Goal: Information Seeking & Learning: Learn about a topic

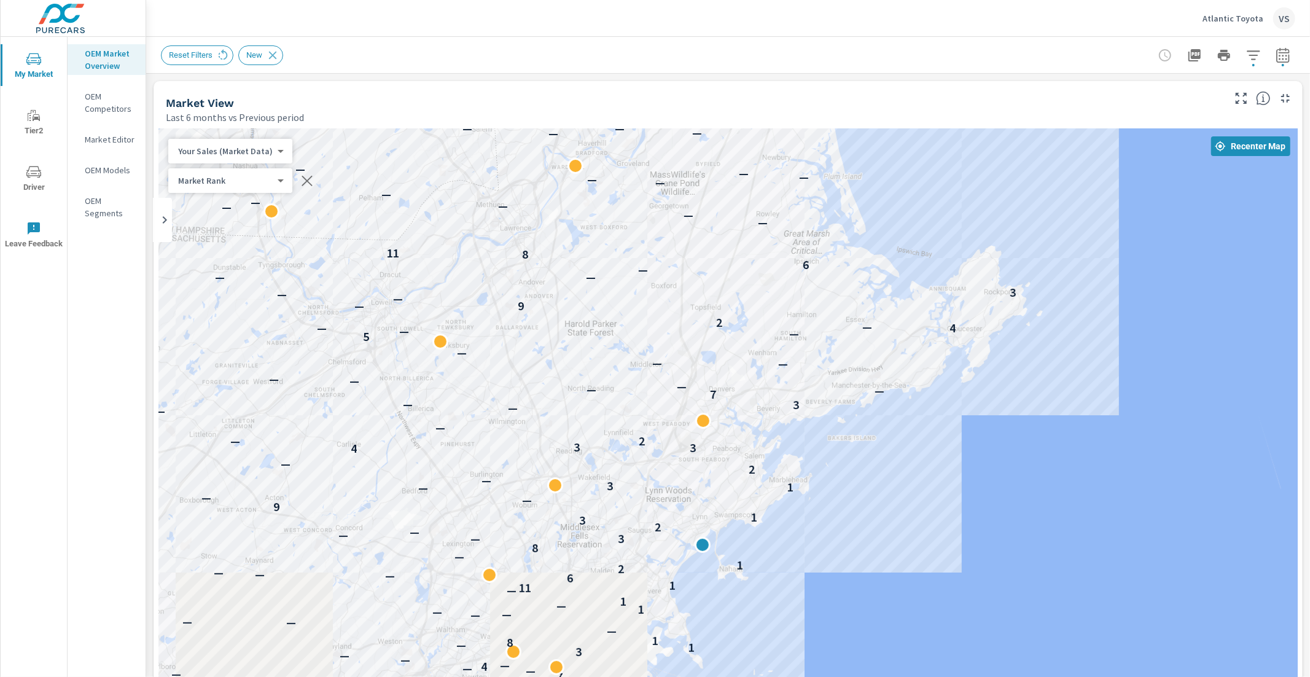
scroll to position [1, 0]
click at [1236, 15] on p "Atlantic Toyota" at bounding box center [1233, 18] width 61 height 11
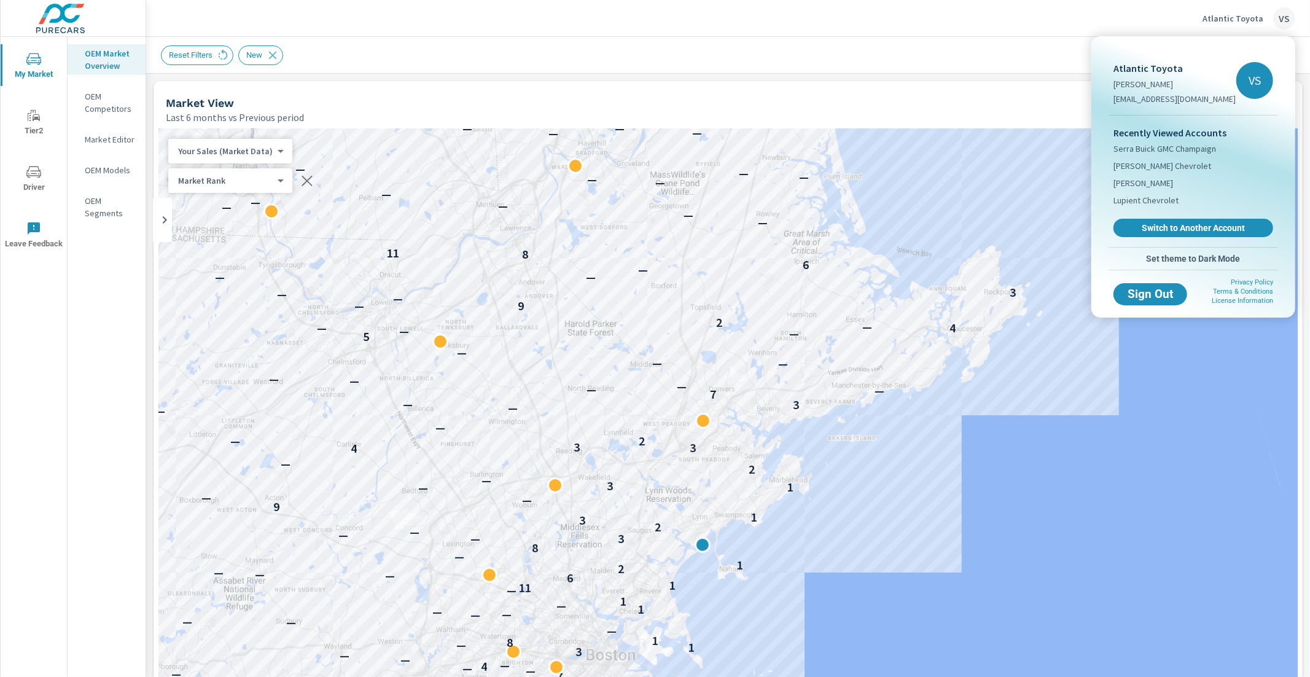
click at [1008, 19] on div at bounding box center [655, 338] width 1310 height 677
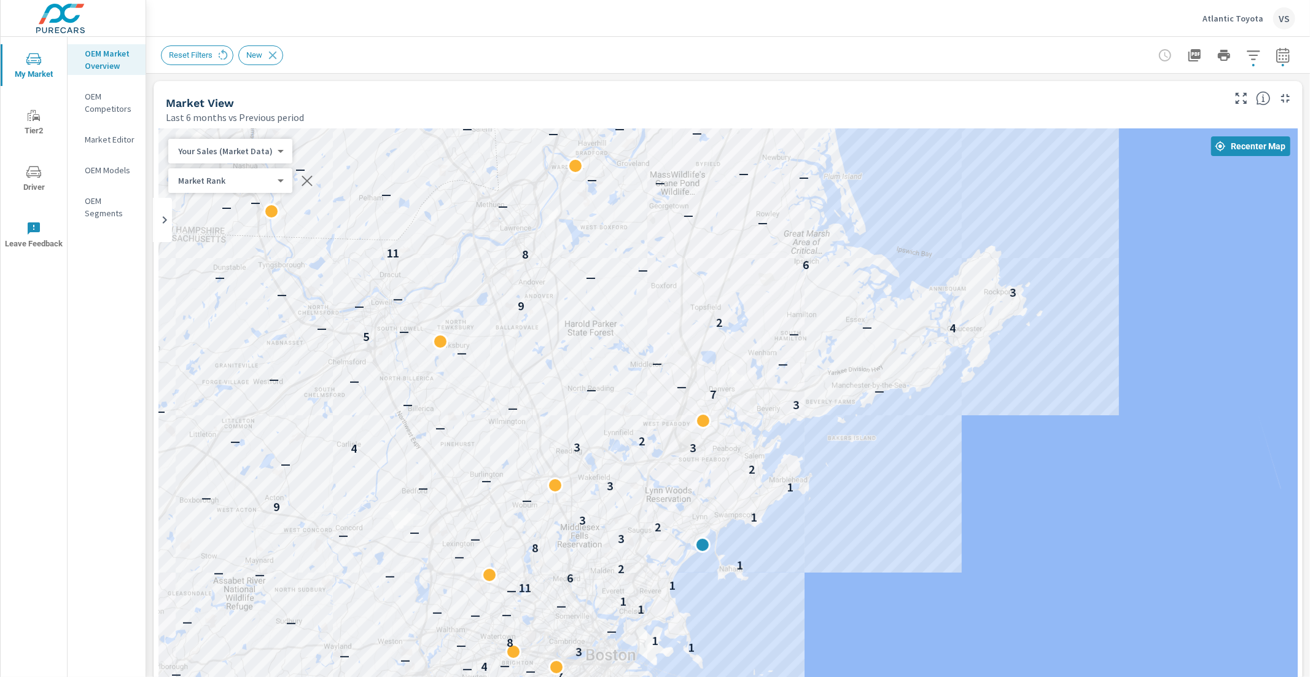
click at [1247, 59] on icon "button" at bounding box center [1253, 54] width 13 height 9
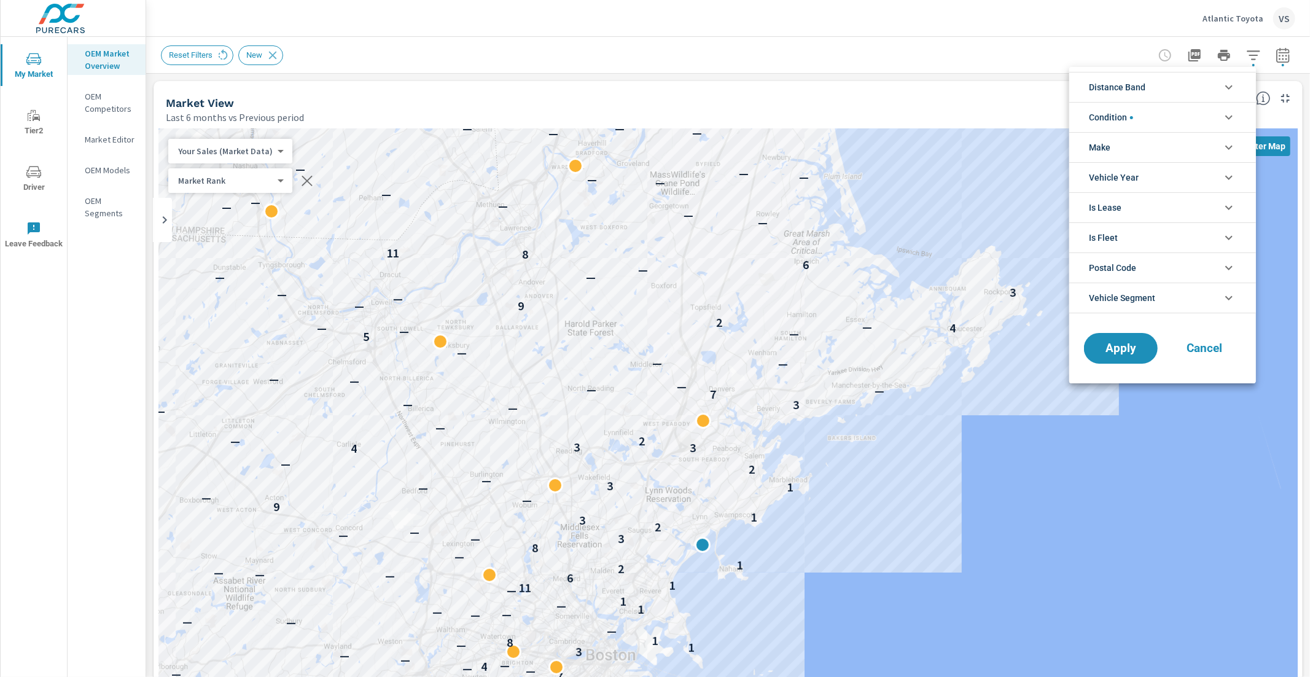
click at [1142, 145] on li "Make" at bounding box center [1162, 147] width 187 height 30
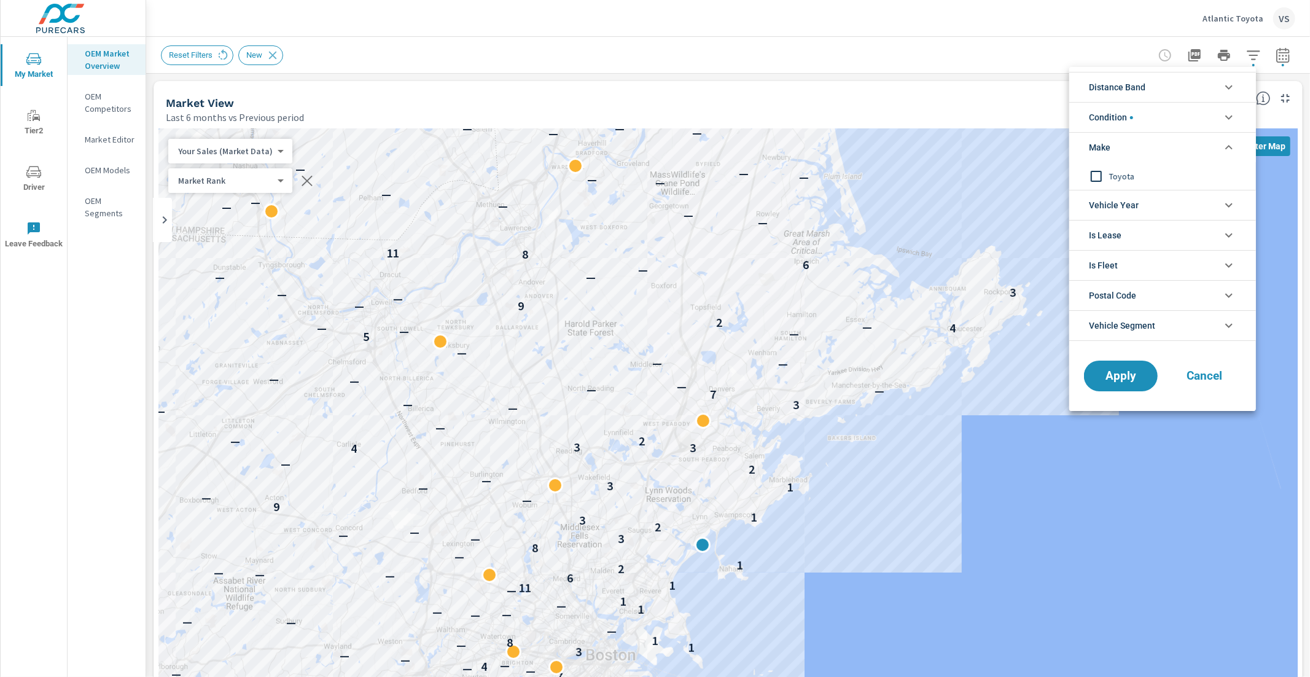
click at [1042, 54] on div at bounding box center [655, 338] width 1310 height 677
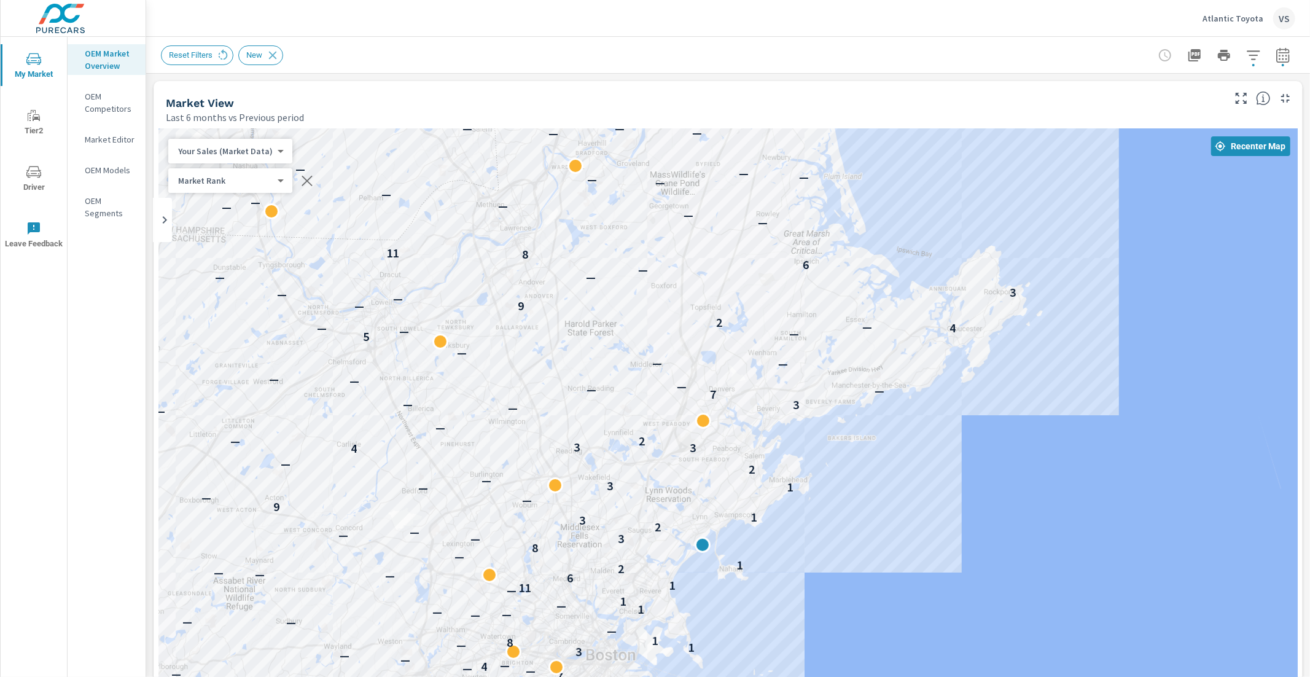
click at [103, 107] on p "OEM Competitors" at bounding box center [110, 102] width 51 height 25
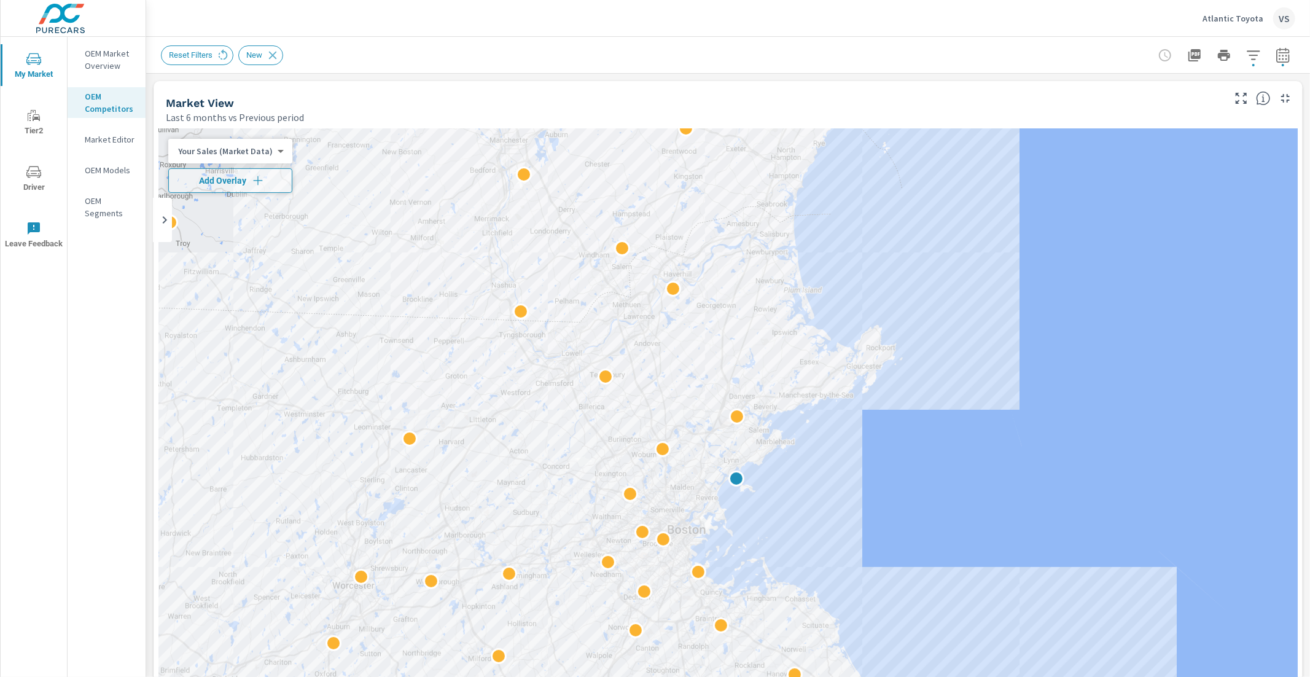
scroll to position [1, 0]
click at [1246, 58] on icon "button" at bounding box center [1253, 55] width 15 height 15
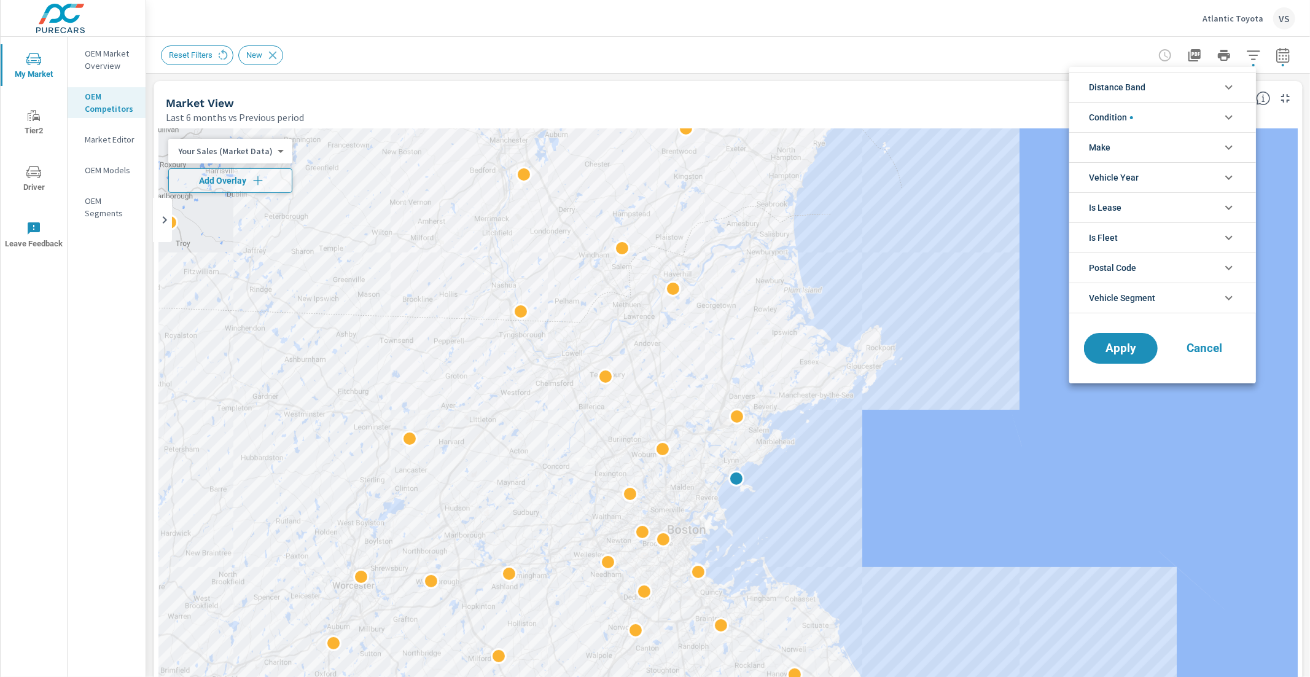
click at [1144, 139] on li "Make" at bounding box center [1162, 147] width 187 height 30
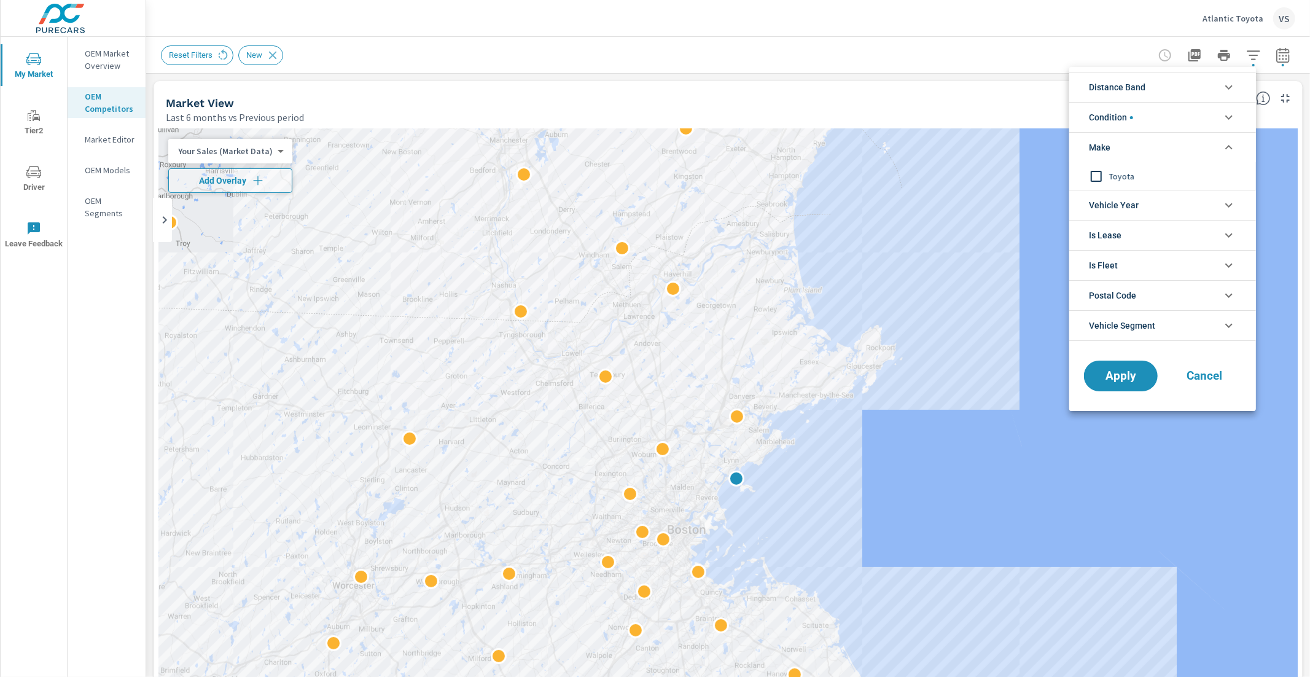
click at [1144, 139] on li "Make" at bounding box center [1162, 147] width 187 height 30
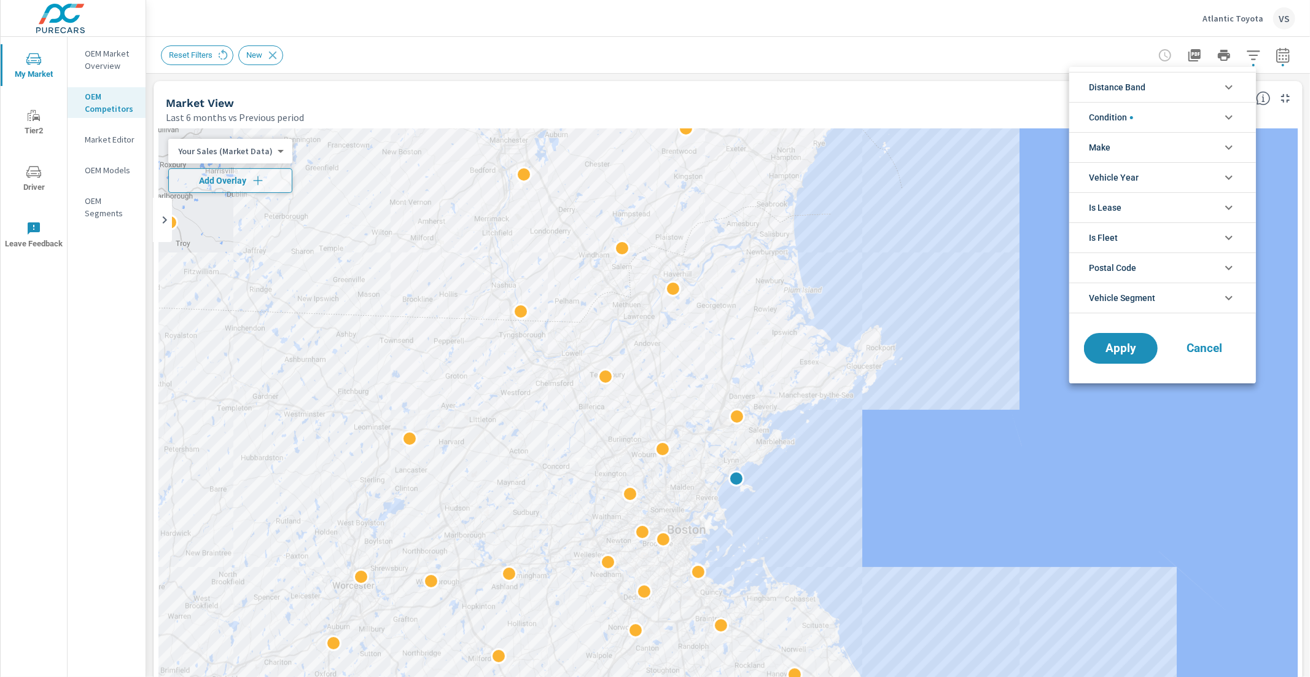
click at [381, 47] on div at bounding box center [655, 338] width 1310 height 677
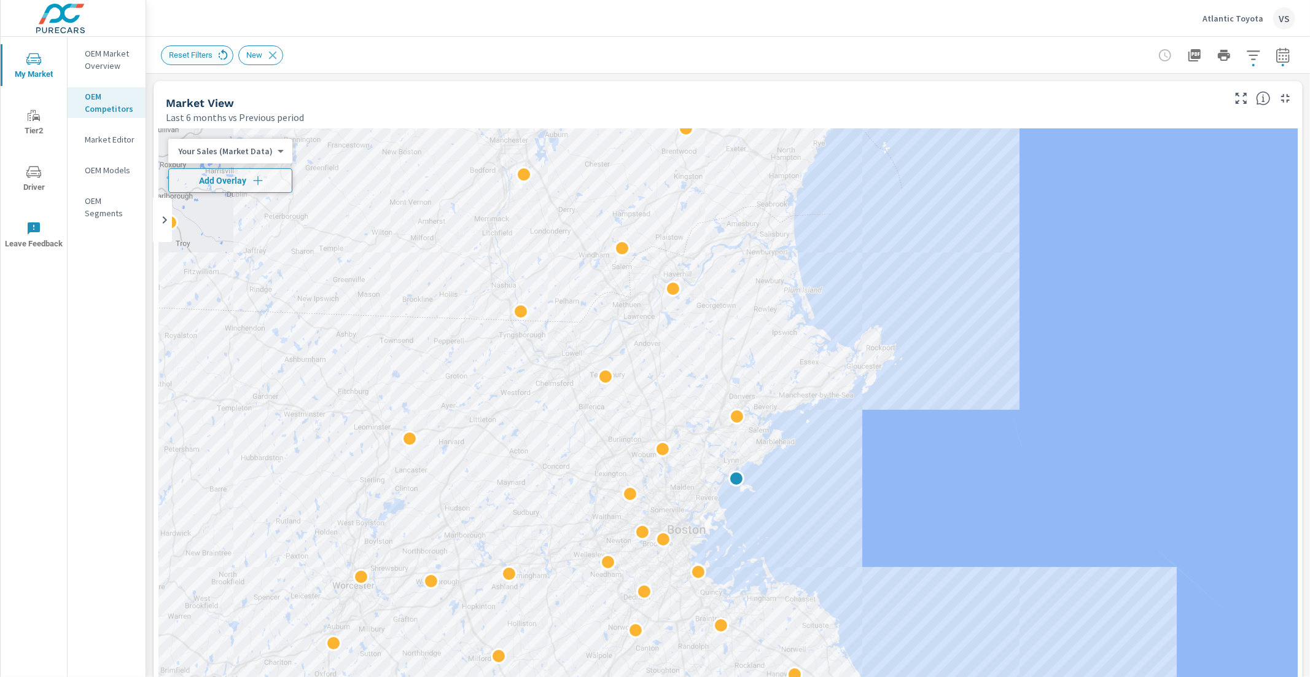
click at [227, 50] on icon at bounding box center [223, 56] width 14 height 14
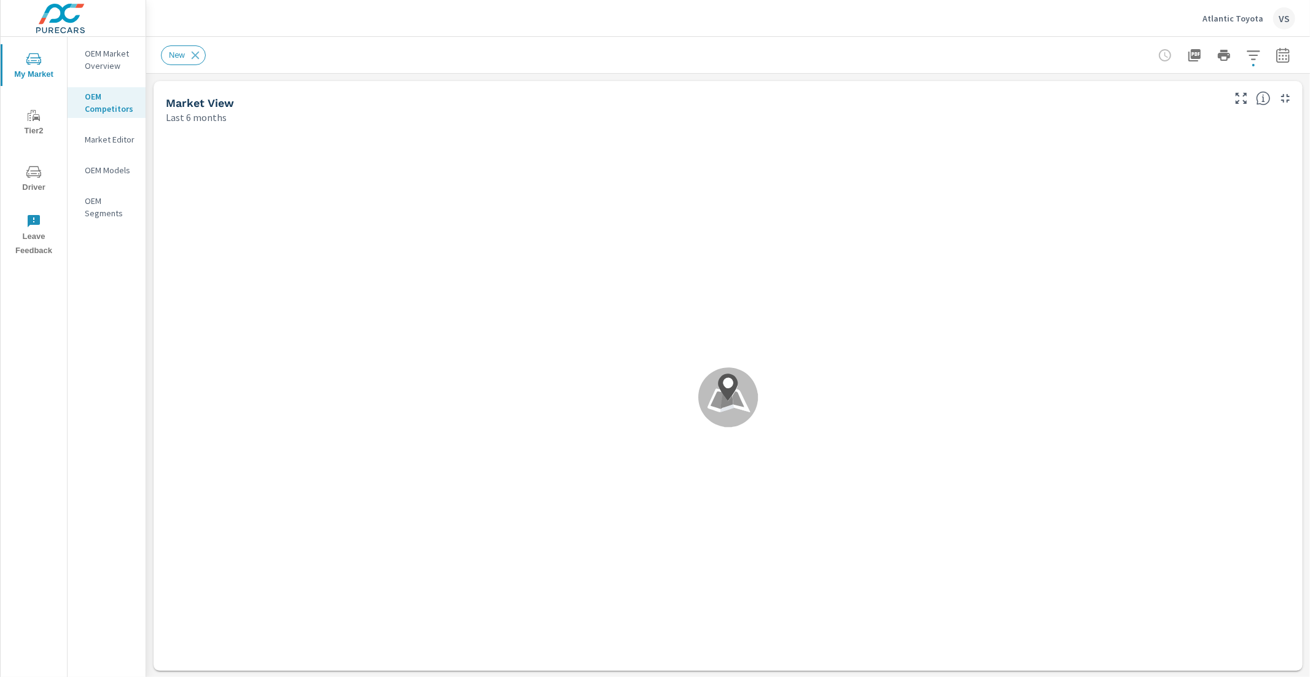
scroll to position [1, 0]
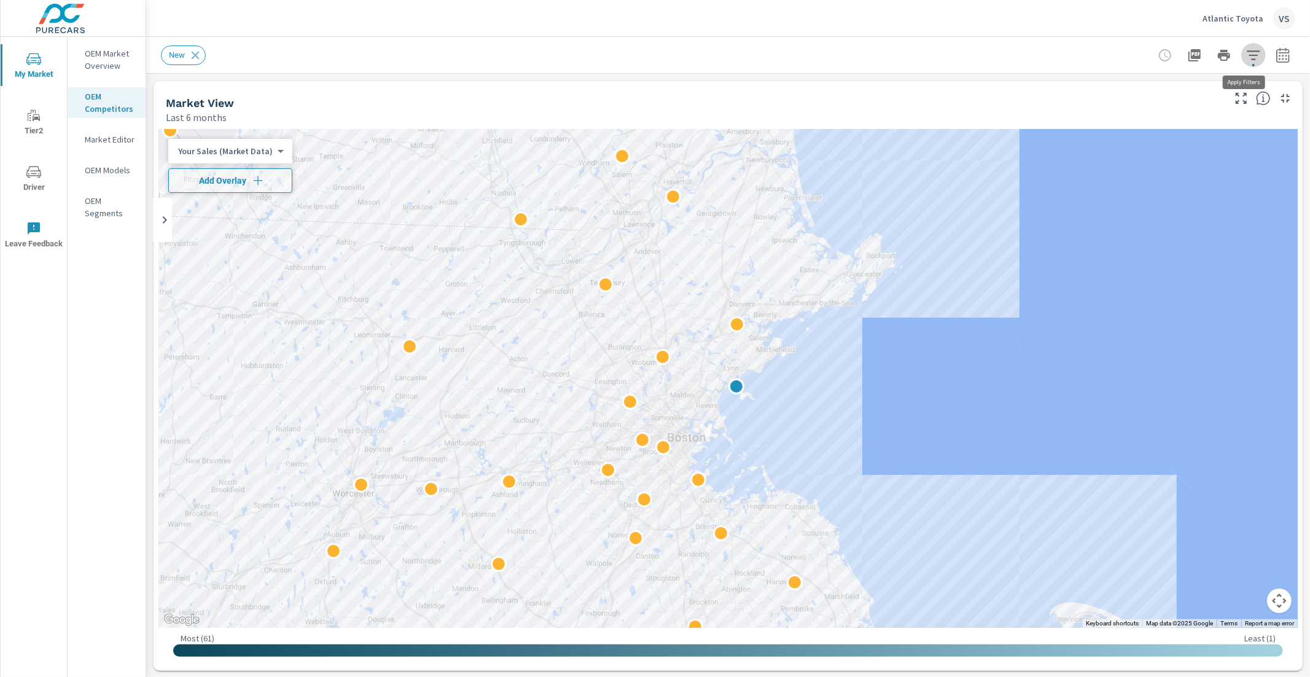
click at [1246, 52] on icon "button" at bounding box center [1253, 55] width 15 height 15
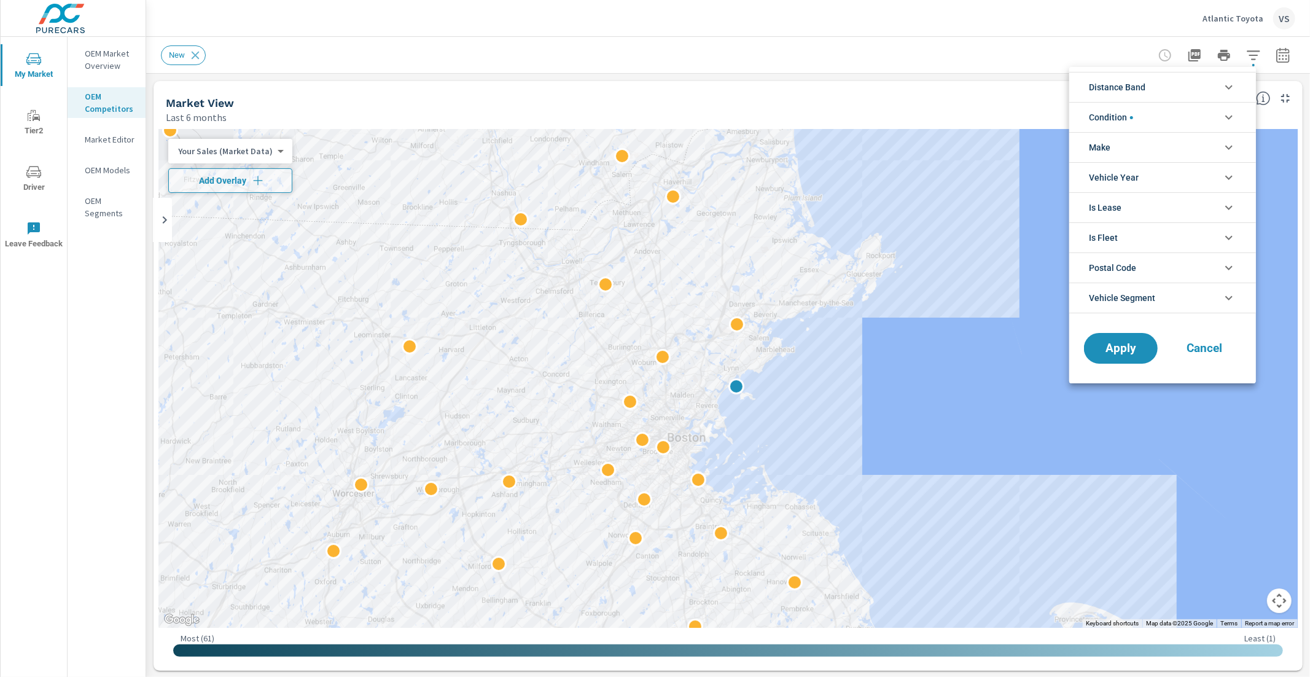
click at [1153, 110] on li "Condition" at bounding box center [1162, 117] width 187 height 30
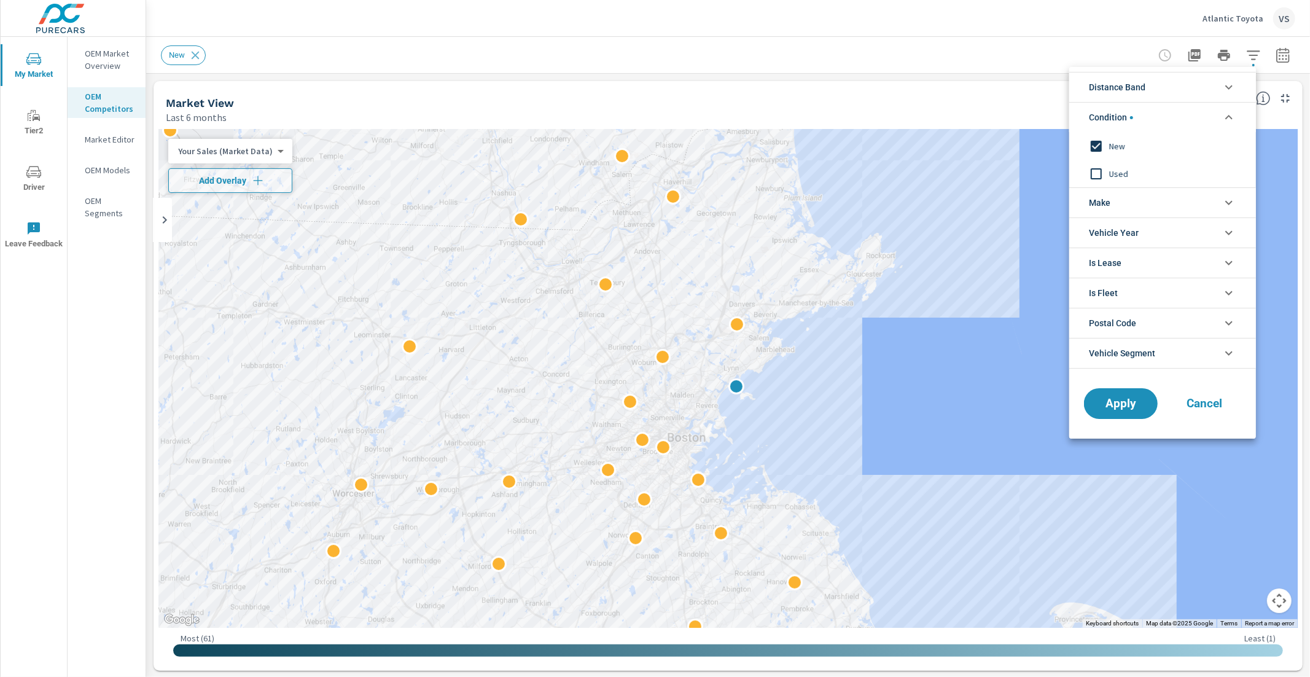
click at [1150, 117] on li "Condition" at bounding box center [1162, 117] width 187 height 30
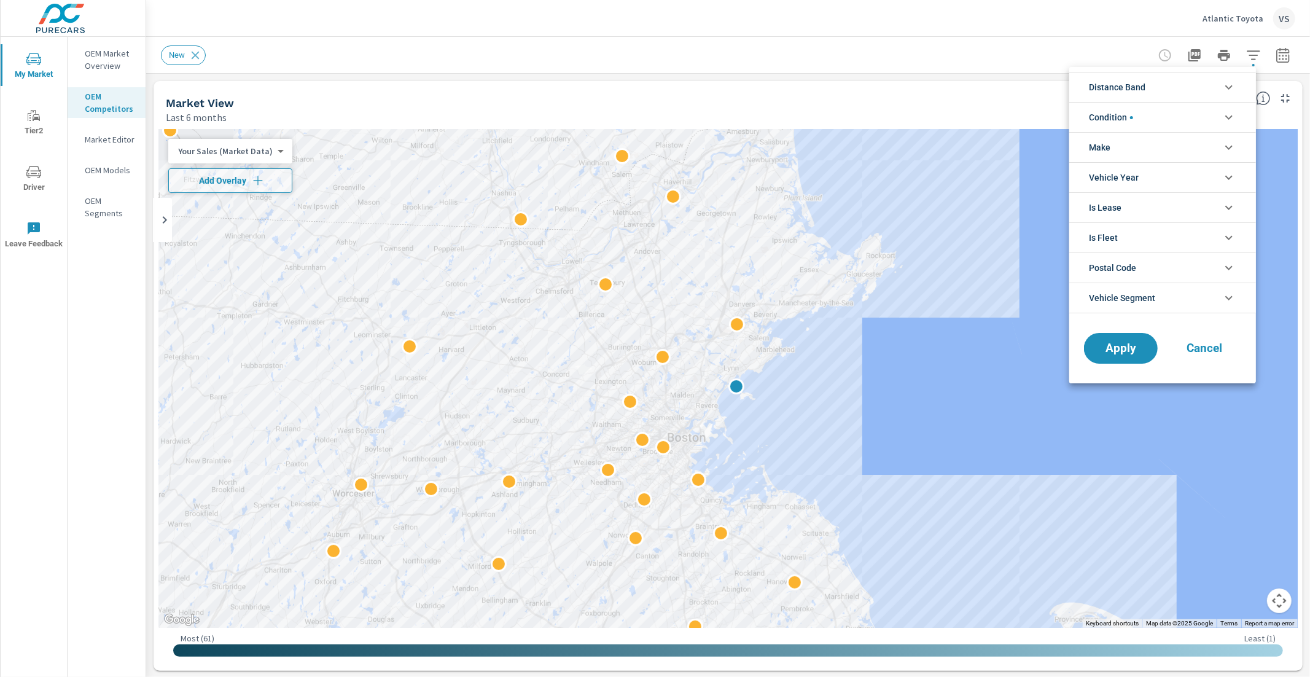
click at [1149, 146] on li "Make" at bounding box center [1162, 147] width 187 height 30
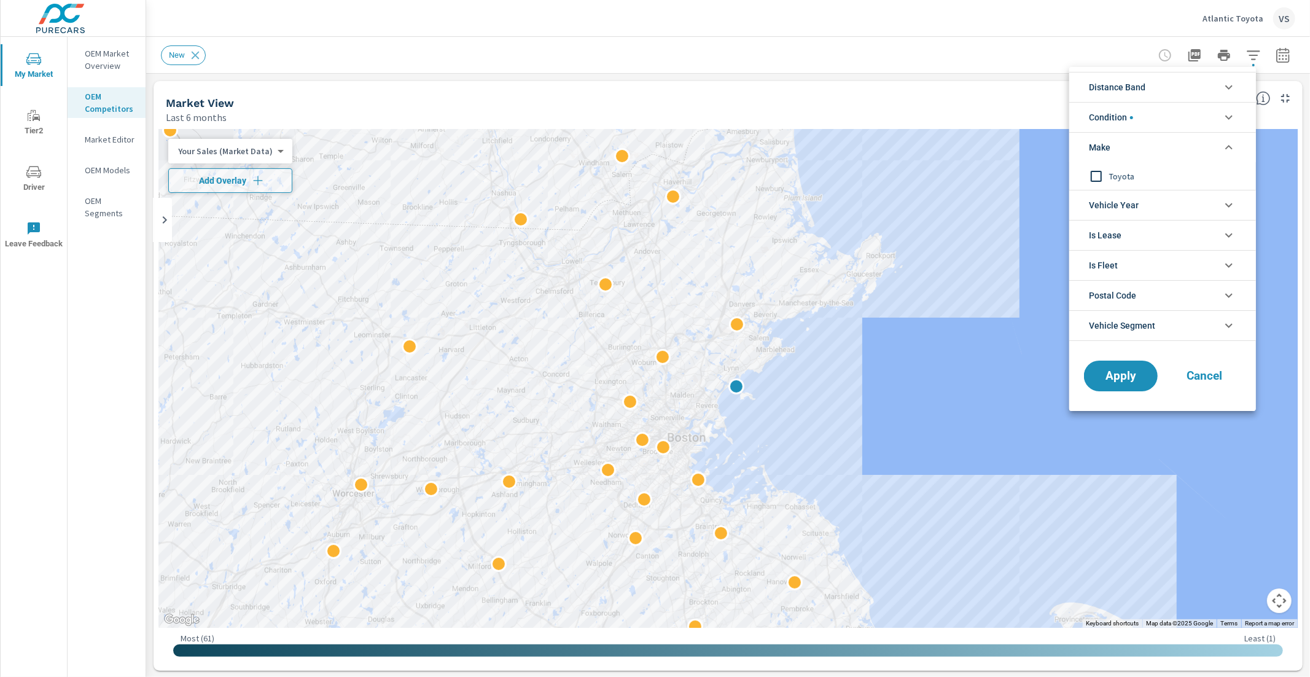
click at [1149, 146] on li "Make" at bounding box center [1162, 147] width 187 height 30
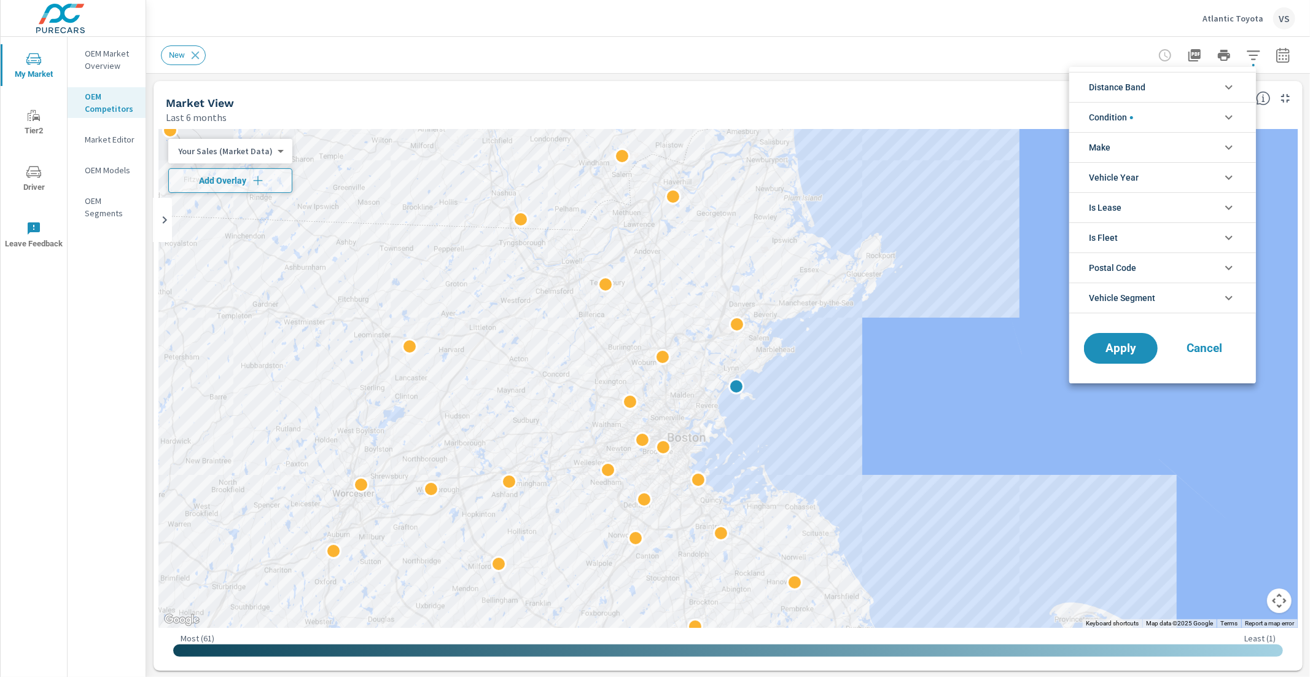
click at [1242, 17] on div at bounding box center [655, 338] width 1310 height 677
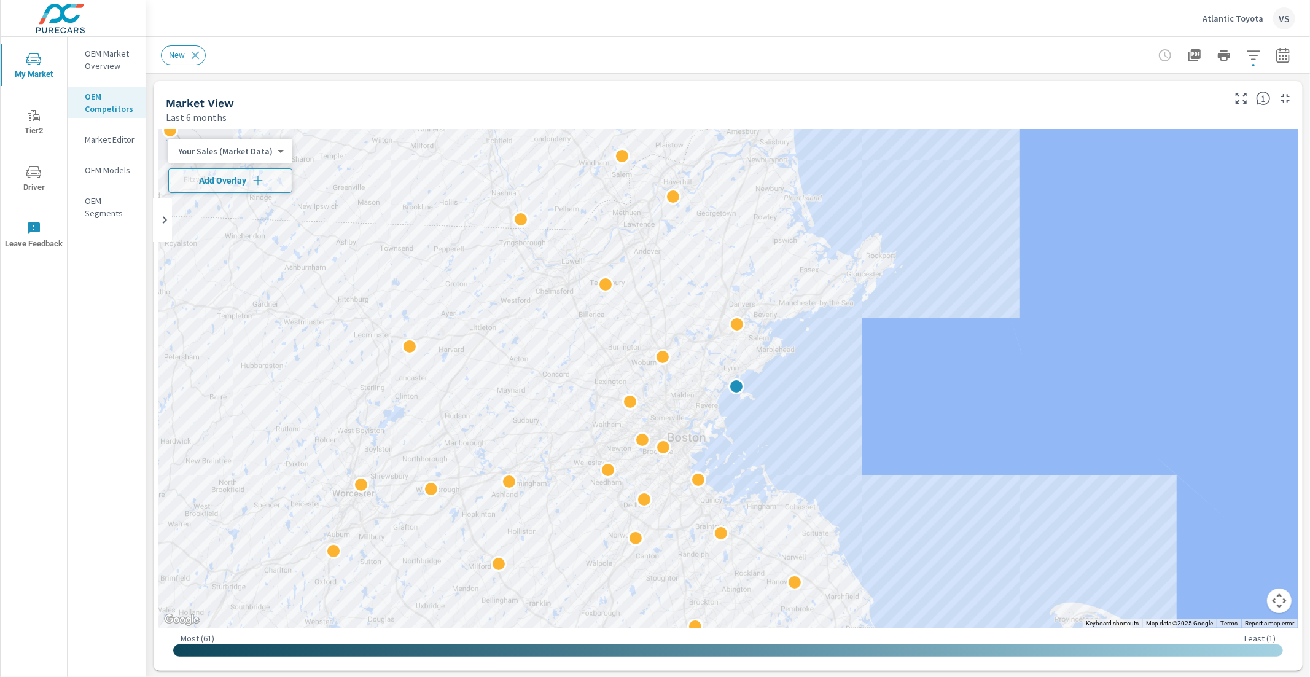
click at [1218, 13] on p "Atlantic Toyota" at bounding box center [1233, 18] width 61 height 11
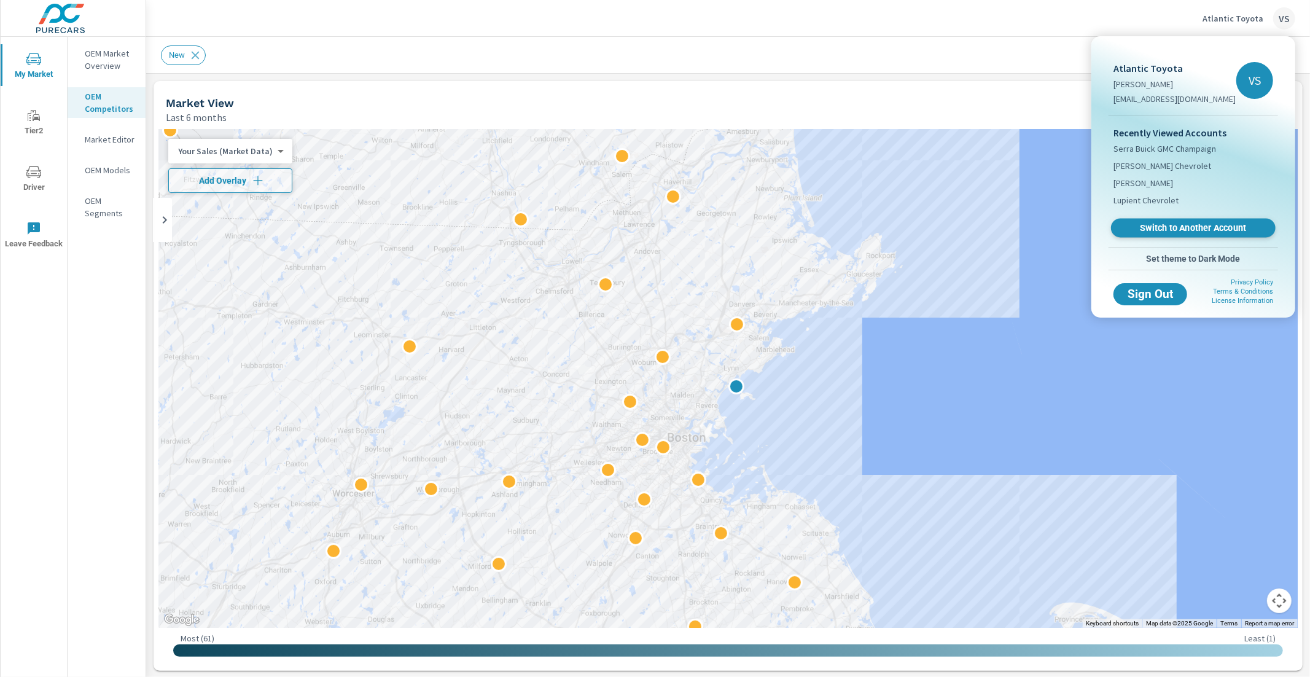
click at [1161, 227] on span "Switch to Another Account" at bounding box center [1193, 228] width 150 height 12
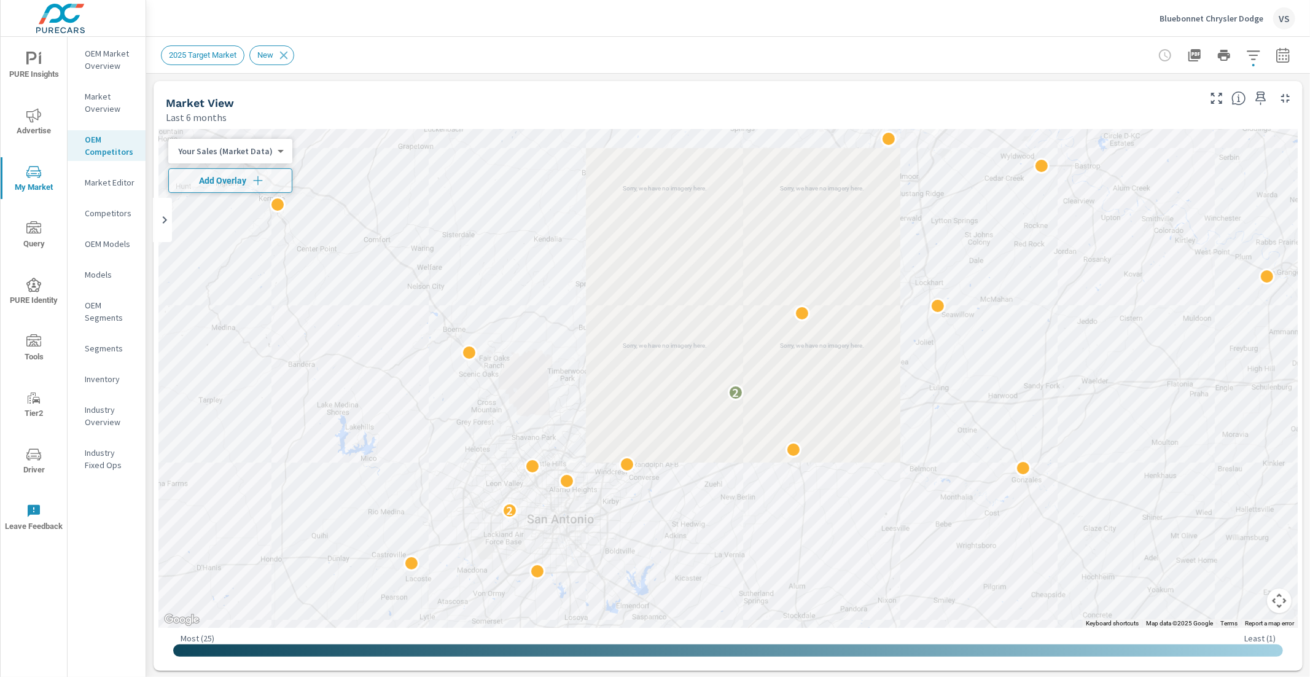
scroll to position [1, 0]
click at [104, 98] on p "Market Overview" at bounding box center [110, 102] width 51 height 25
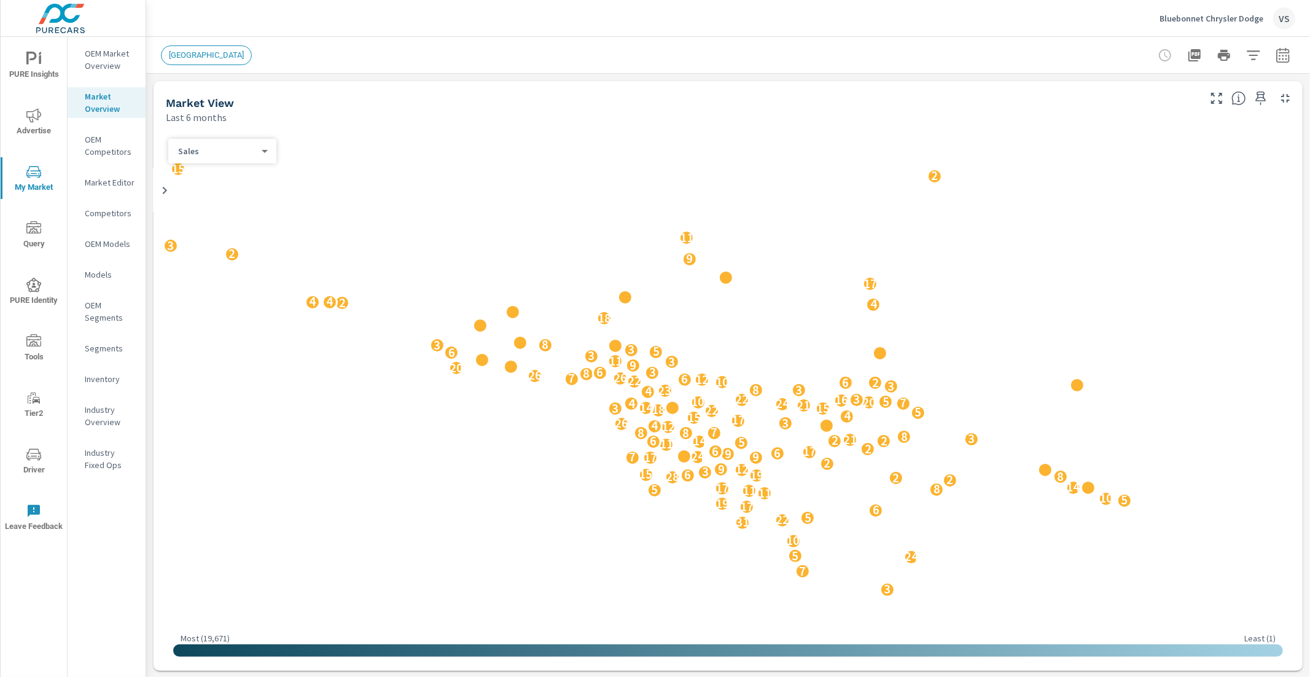
scroll to position [1, 0]
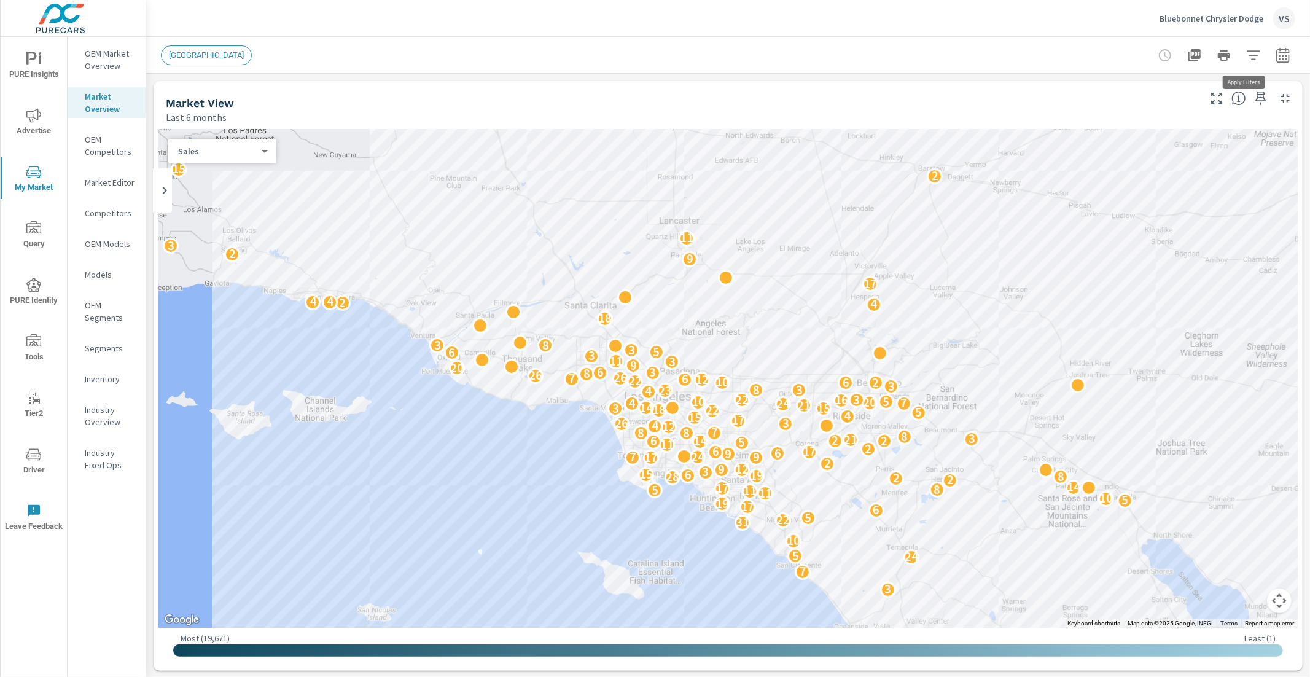
click at [1246, 53] on icon "button" at bounding box center [1253, 55] width 15 height 15
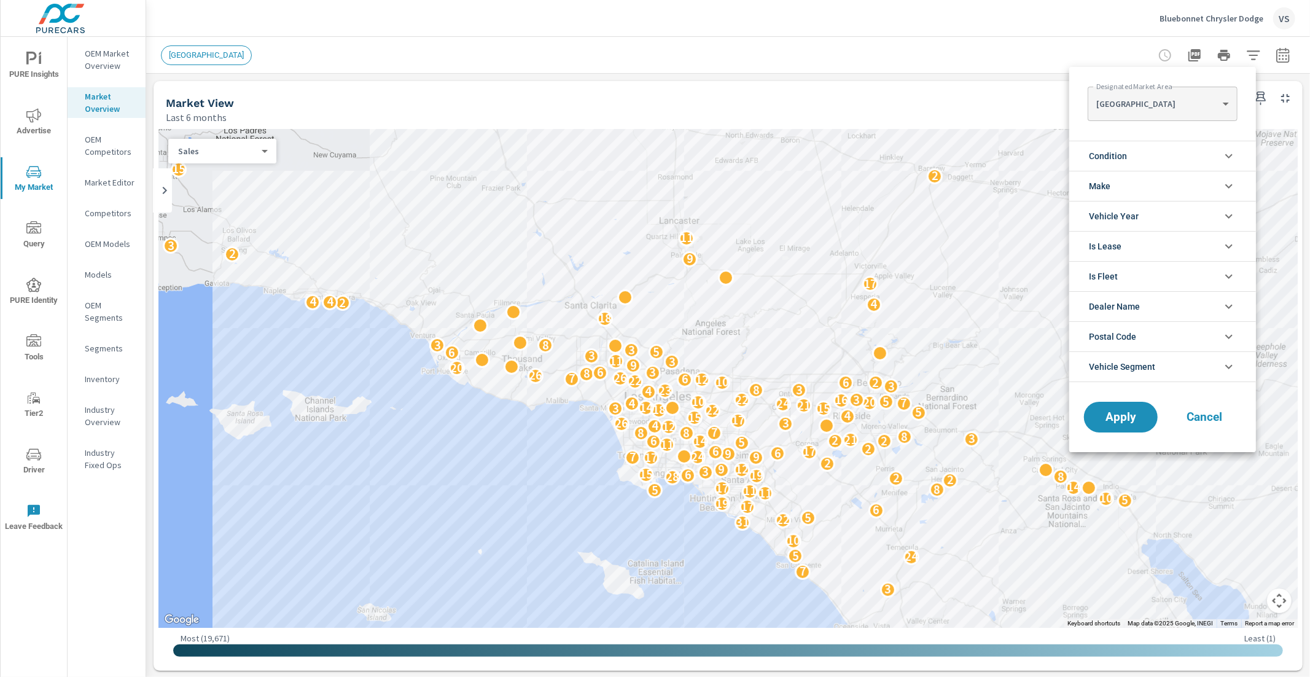
click at [1134, 182] on li "Make" at bounding box center [1162, 186] width 187 height 30
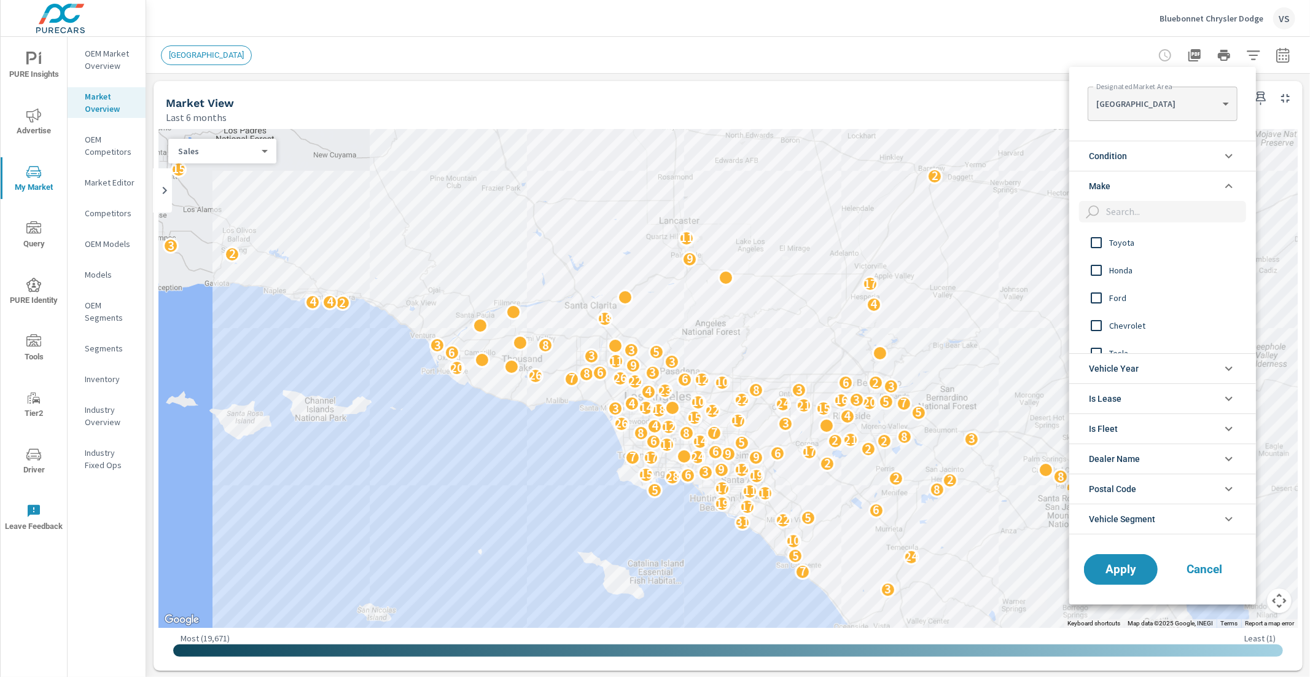
click at [1118, 113] on body "PURE Insights Advertise My Market Query PURE Identity Tools Tier2 Driver Leave …" at bounding box center [655, 338] width 1310 height 677
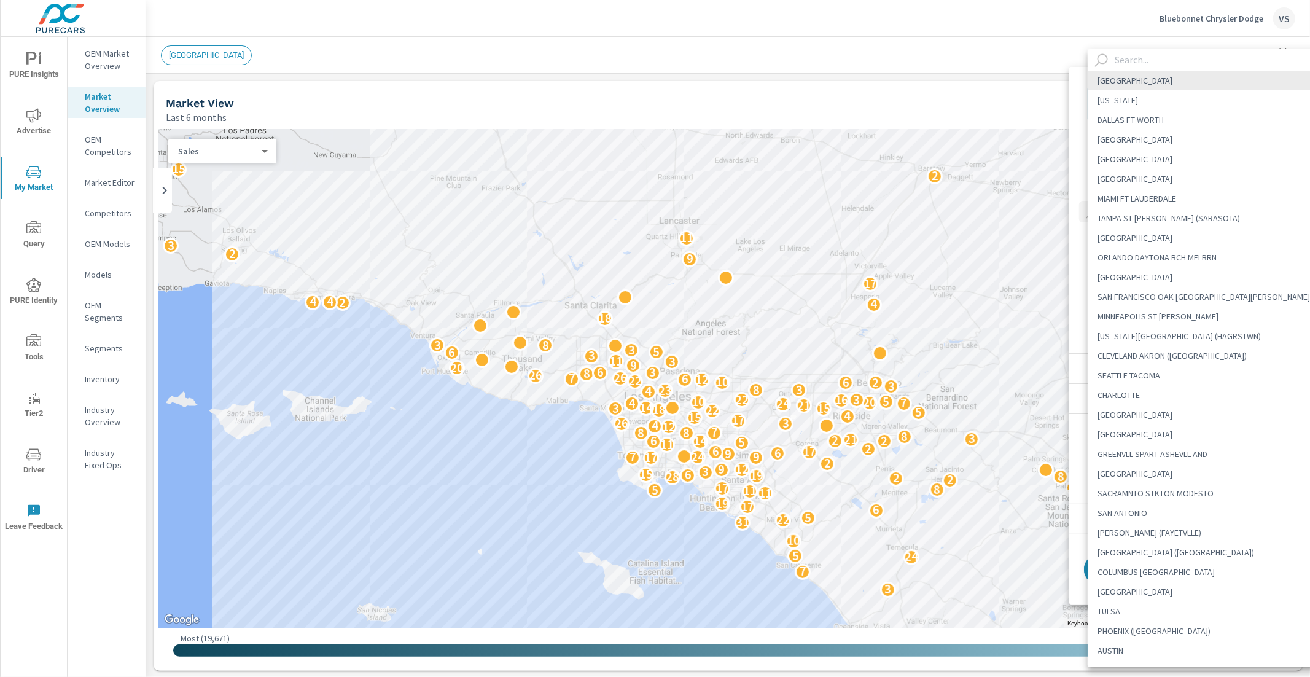
click at [1125, 57] on input "text" at bounding box center [1220, 59] width 220 height 21
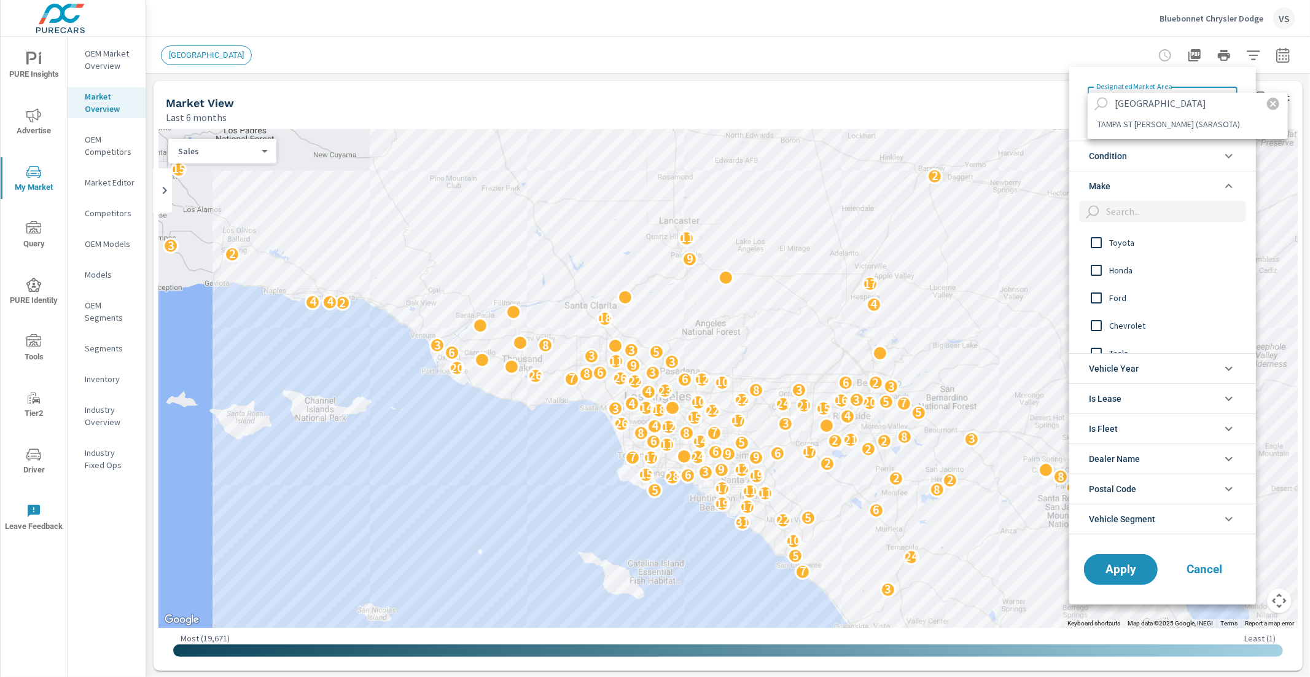
type input "tampa"
click at [1181, 122] on li "TAMPA ST PETE (SARASOTA)" at bounding box center [1188, 124] width 200 height 20
type Area "TAMPA ST PETE (SARASOTA)"
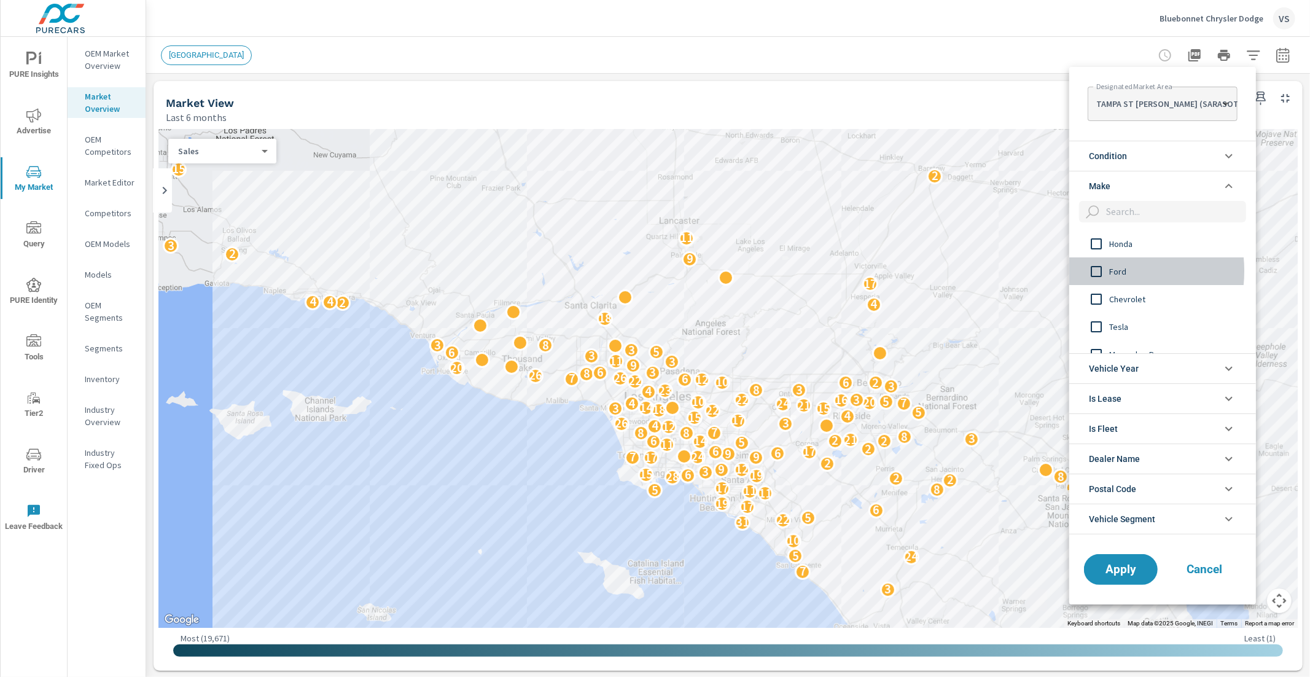
click at [1097, 271] on input "filter options" at bounding box center [1096, 272] width 26 height 26
click at [1132, 213] on input "filter options" at bounding box center [1173, 211] width 145 height 21
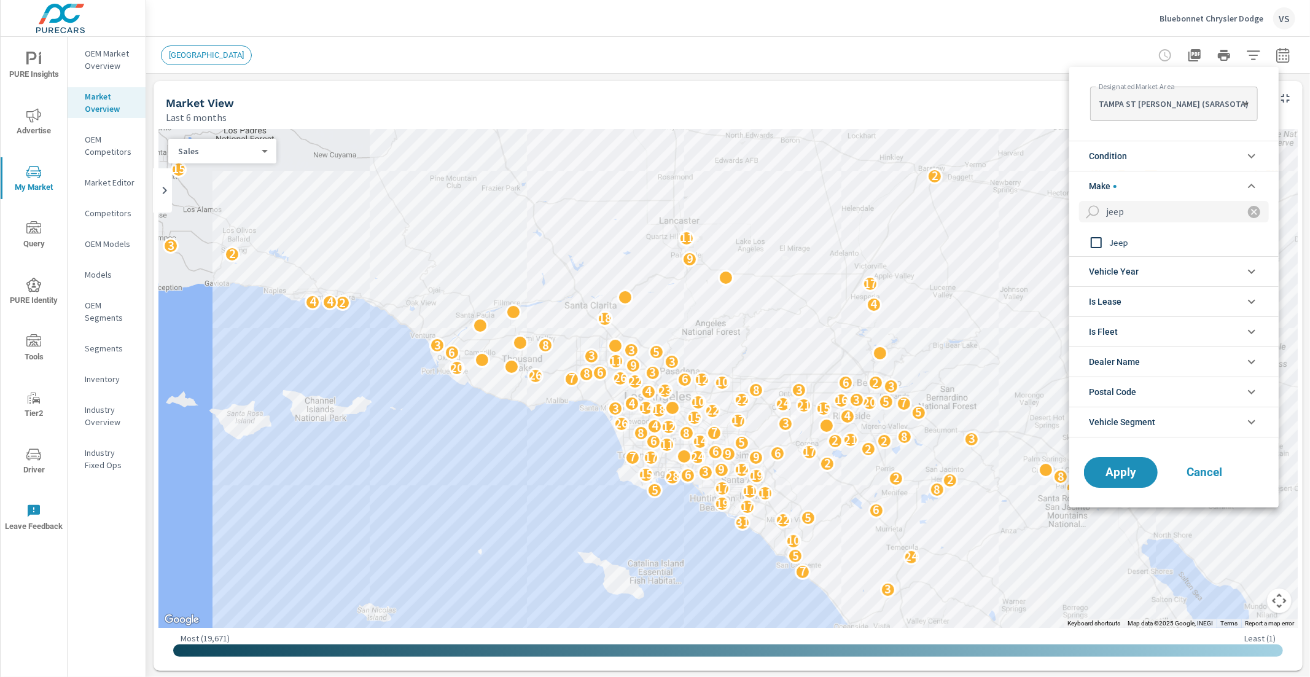
type input "jeep"
click at [1109, 248] on span "Jeep" at bounding box center [1176, 242] width 135 height 15
click at [1122, 469] on span "Apply" at bounding box center [1121, 473] width 50 height 12
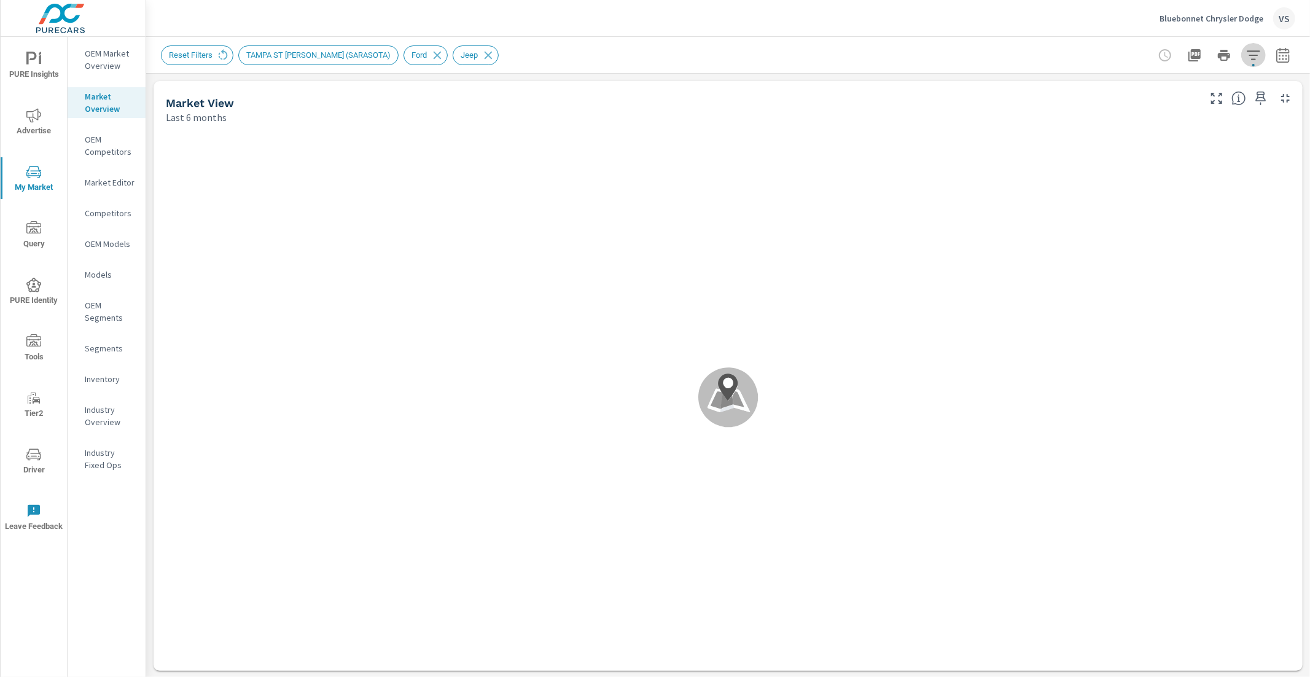
click at [1250, 55] on icon "button" at bounding box center [1253, 55] width 15 height 15
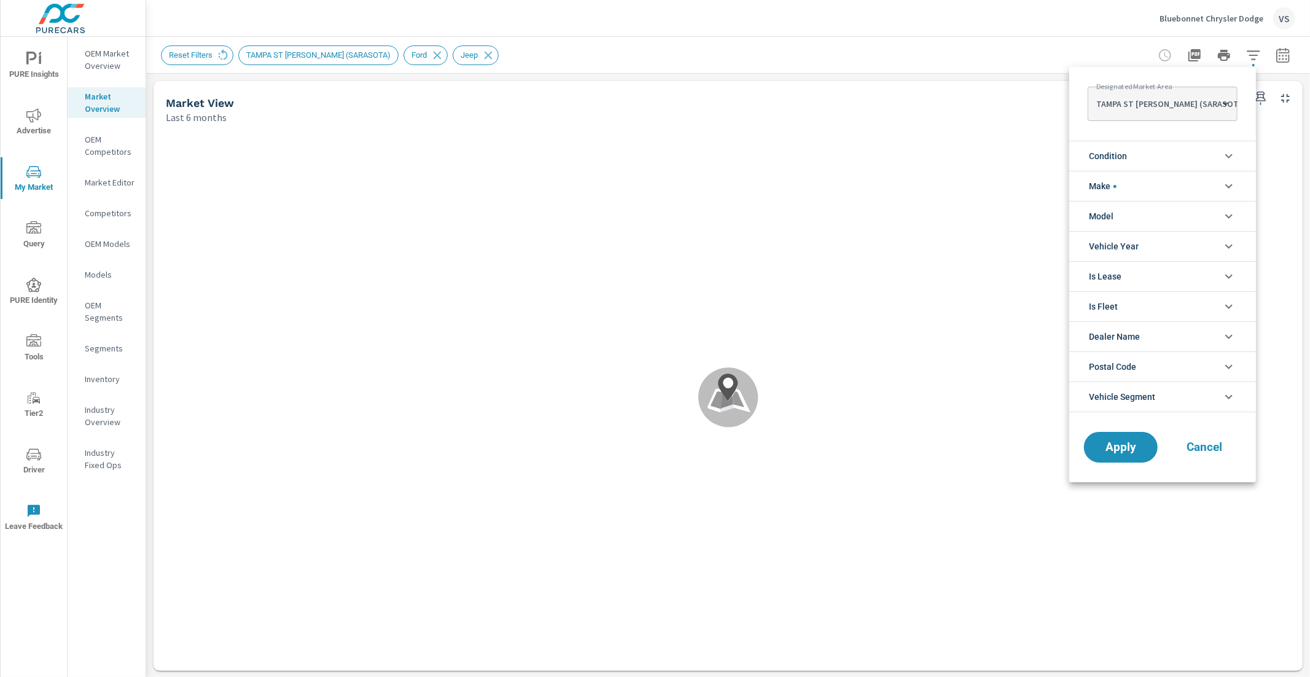
scroll to position [55, 0]
click at [1174, 211] on li "Model" at bounding box center [1162, 216] width 187 height 30
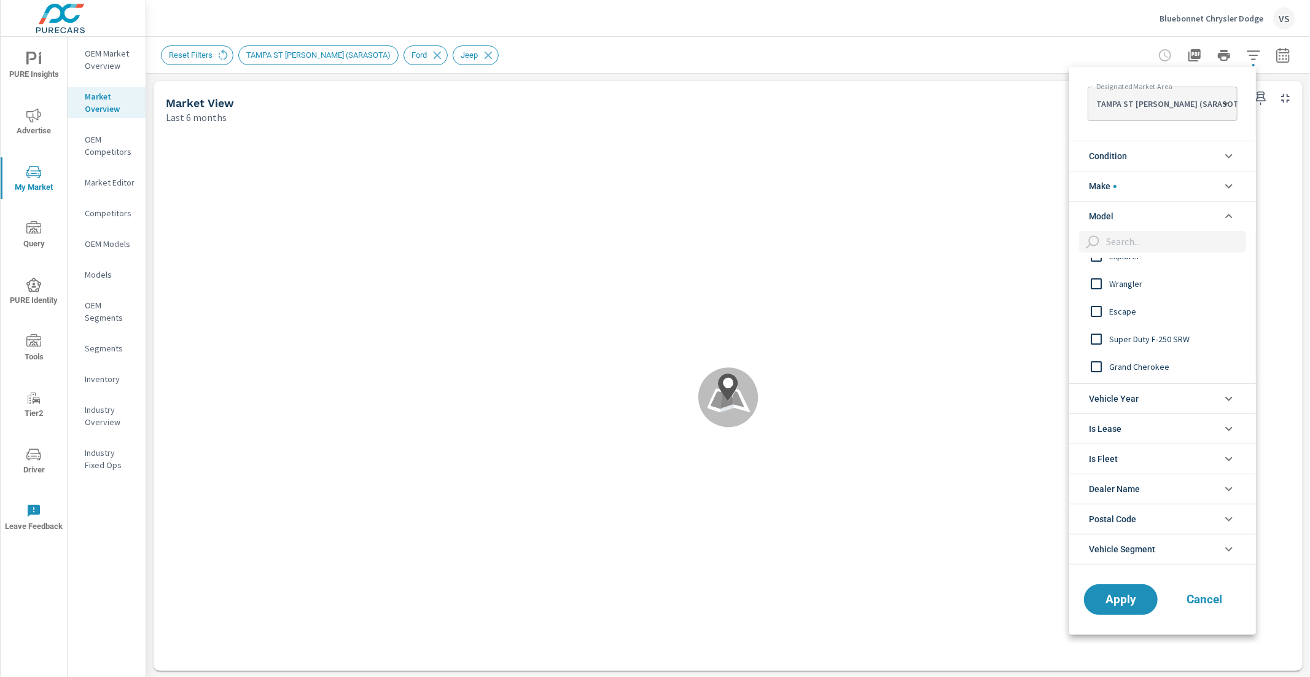
scroll to position [144, 0]
click at [1099, 273] on div "F-150 Explorer Wrangler Escape Super Duty F-250 SRW Grand Cherokee Mustang Tran…" at bounding box center [1161, 321] width 184 height 125
click at [1098, 277] on div "F-150 Explorer Wrangler Escape Super Duty F-250 SRW Grand Cherokee Mustang Tran…" at bounding box center [1161, 321] width 184 height 125
click at [1095, 276] on input "filter options" at bounding box center [1096, 278] width 26 height 26
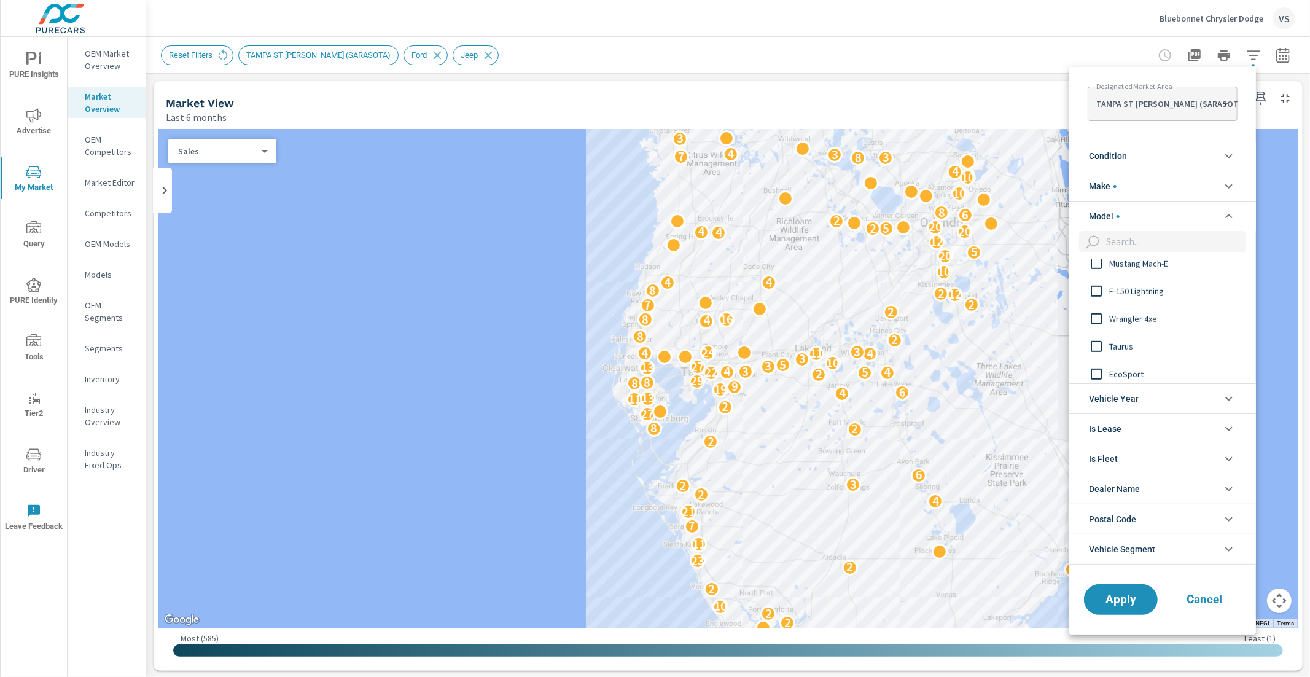
scroll to position [839, 0]
click at [1144, 246] on input "filter options" at bounding box center [1173, 241] width 145 height 21
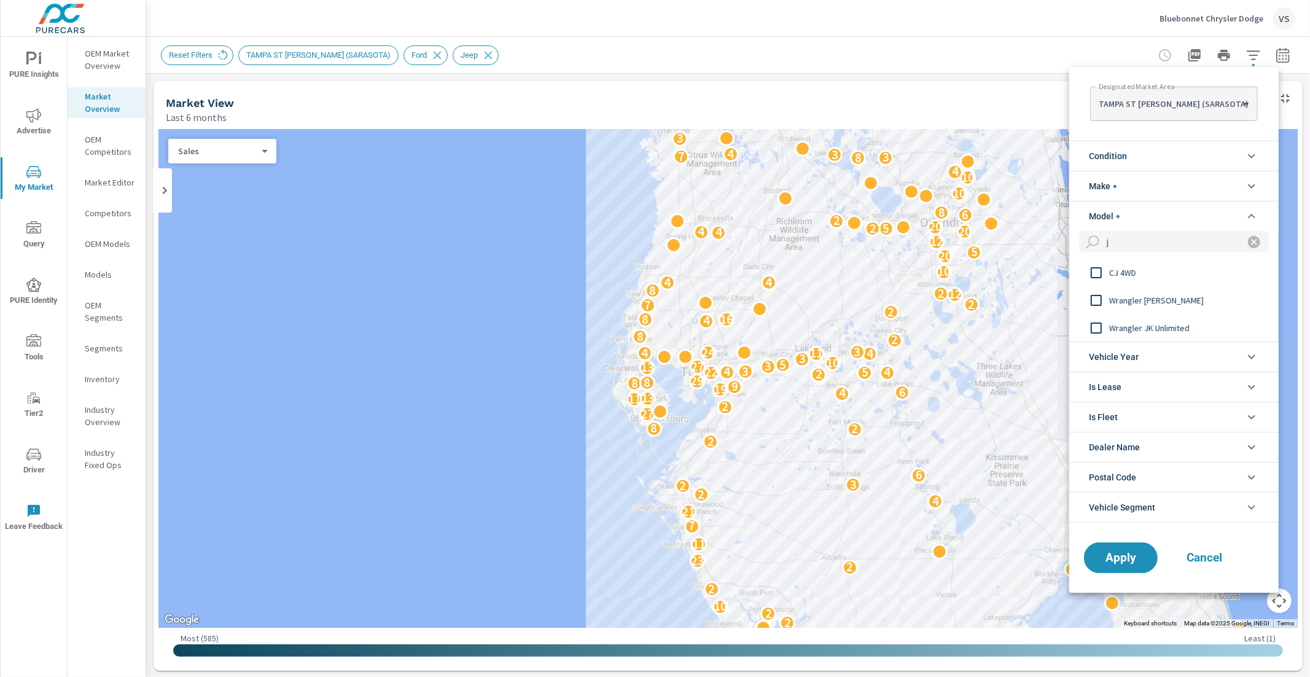
scroll to position [0, 0]
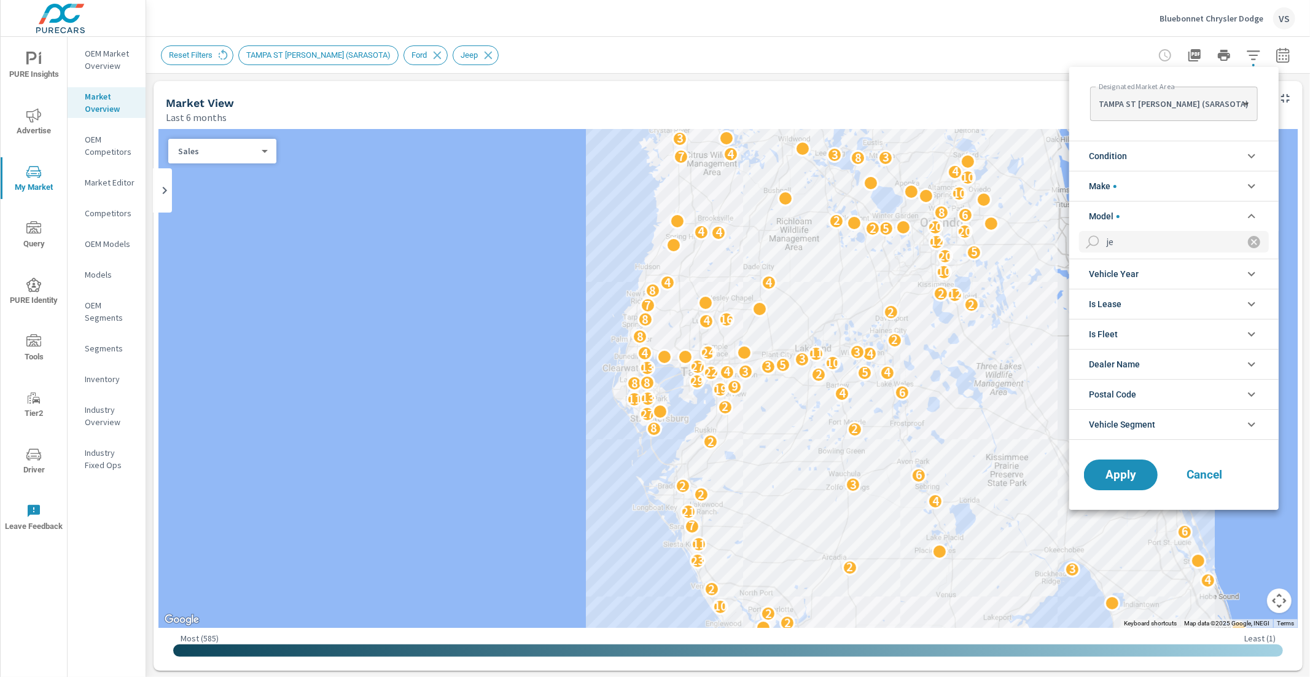
type input "j"
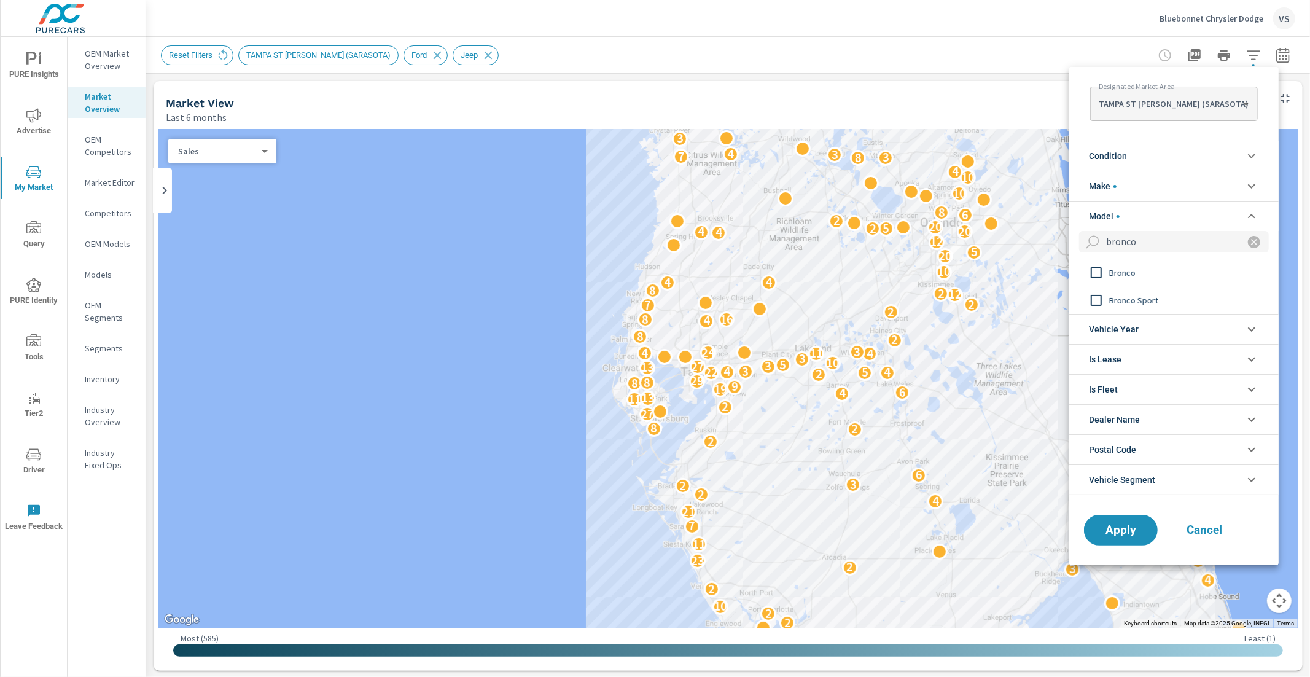
type input "bronco"
click at [1090, 275] on input "filter options" at bounding box center [1096, 273] width 26 height 26
click at [1113, 539] on button "Apply" at bounding box center [1121, 530] width 76 height 32
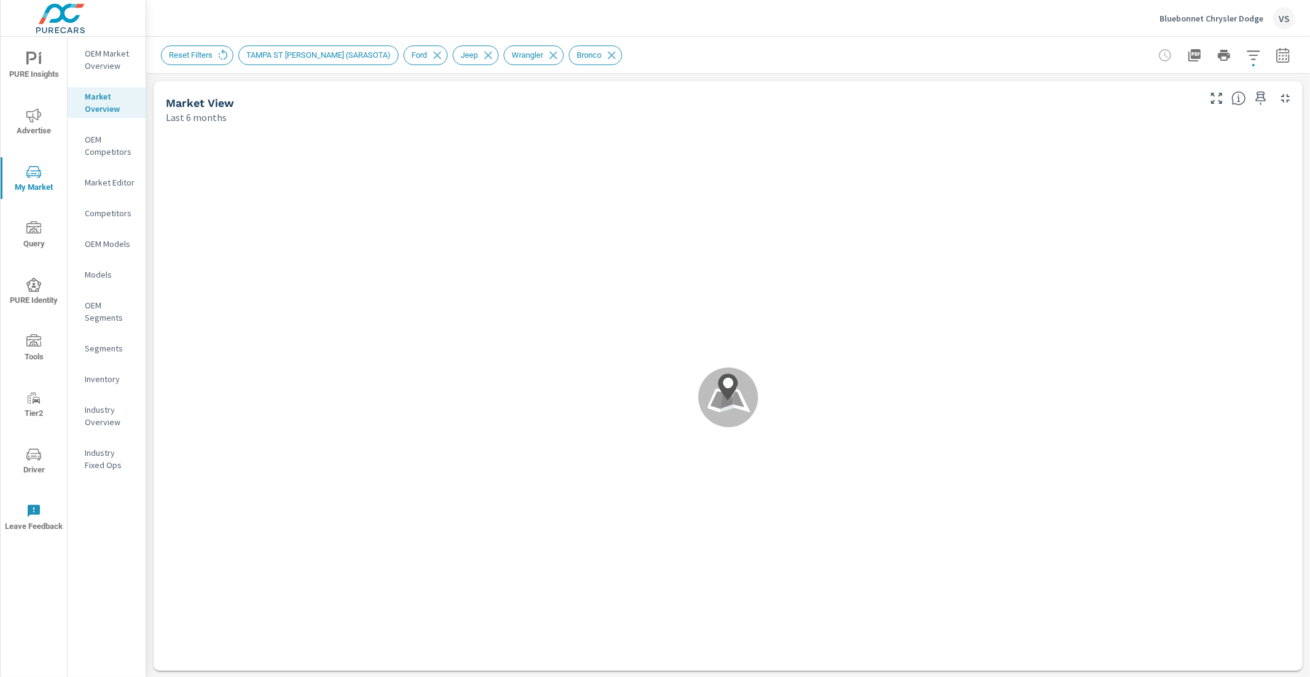
scroll to position [1, 0]
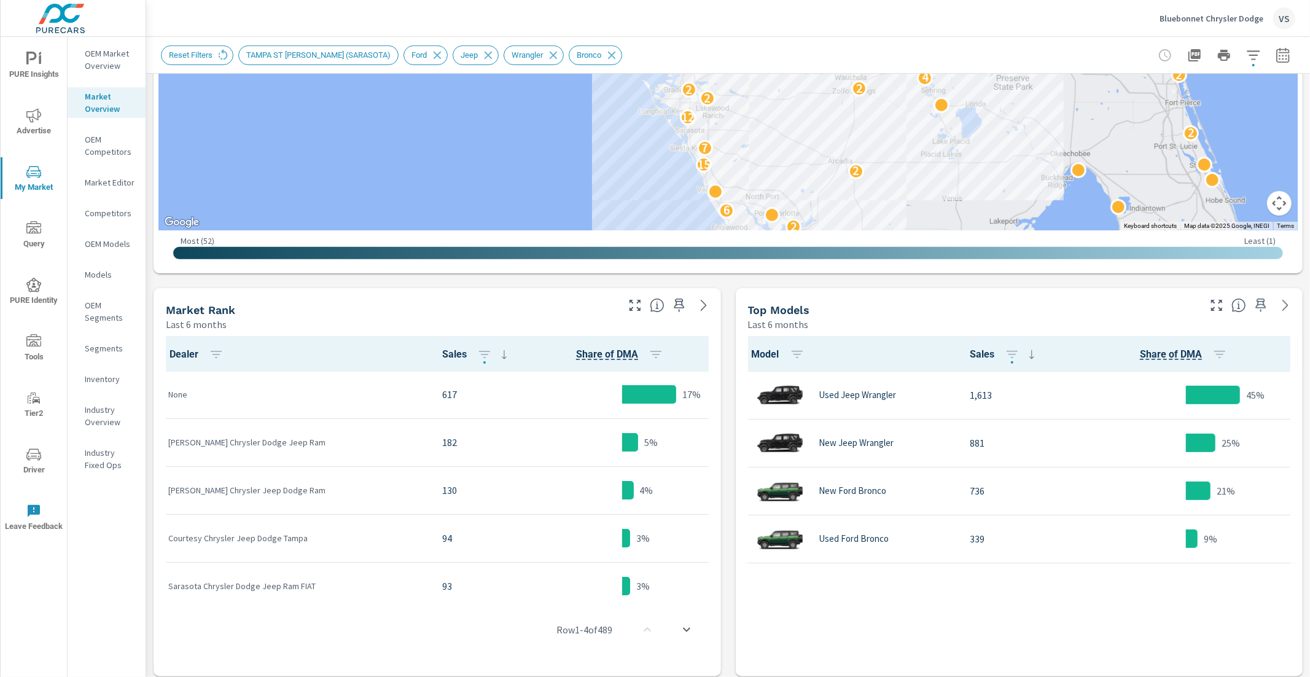
scroll to position [548, 0]
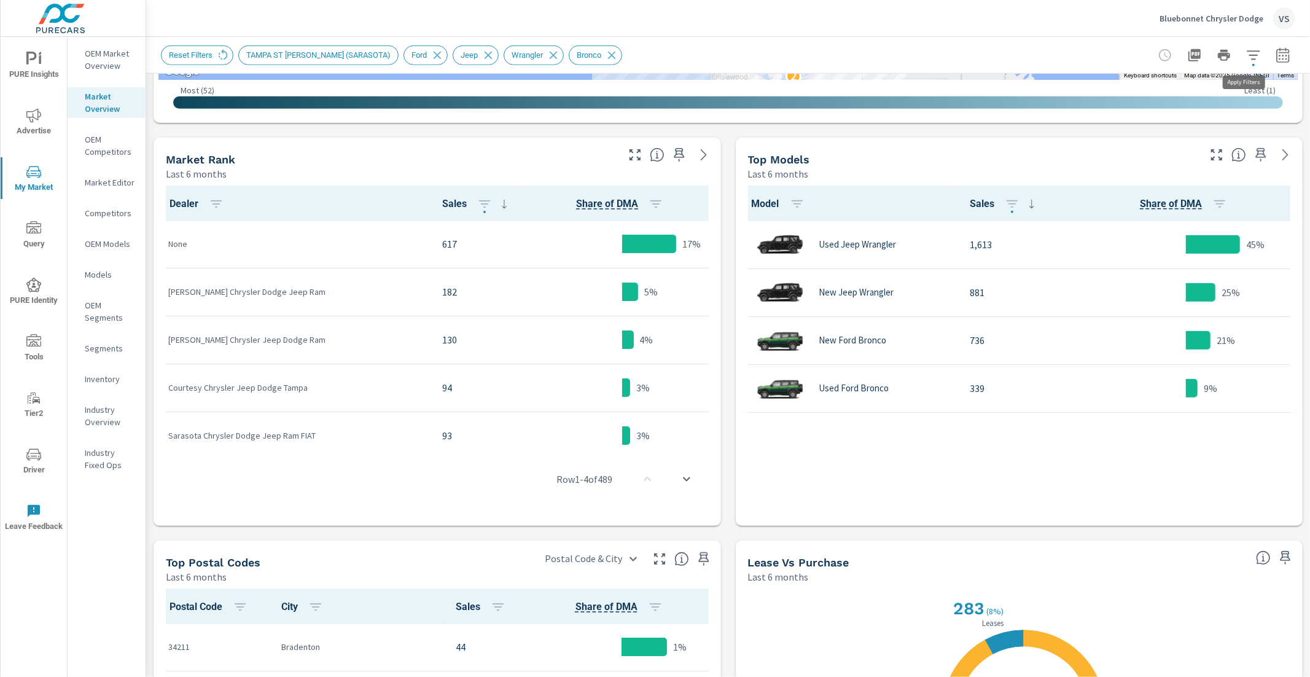
click at [1241, 64] on button "button" at bounding box center [1253, 55] width 25 height 25
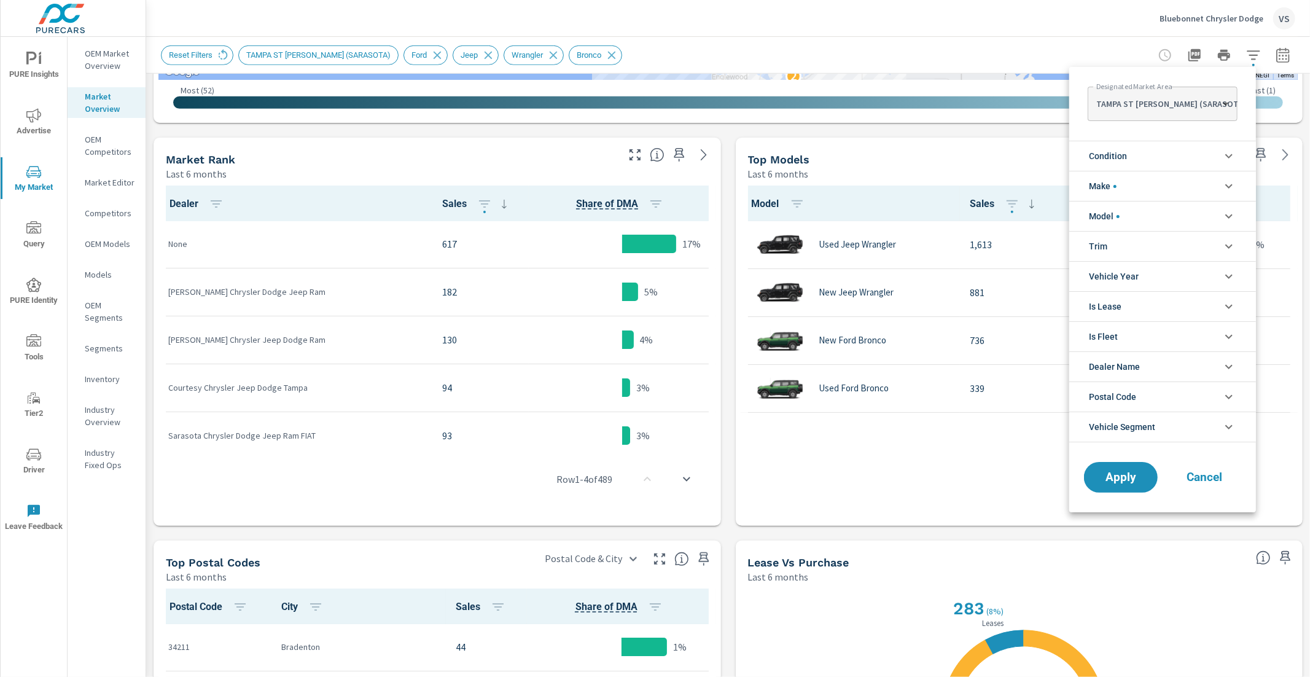
scroll to position [82, 0]
click at [1114, 160] on span "Condition" at bounding box center [1108, 155] width 38 height 29
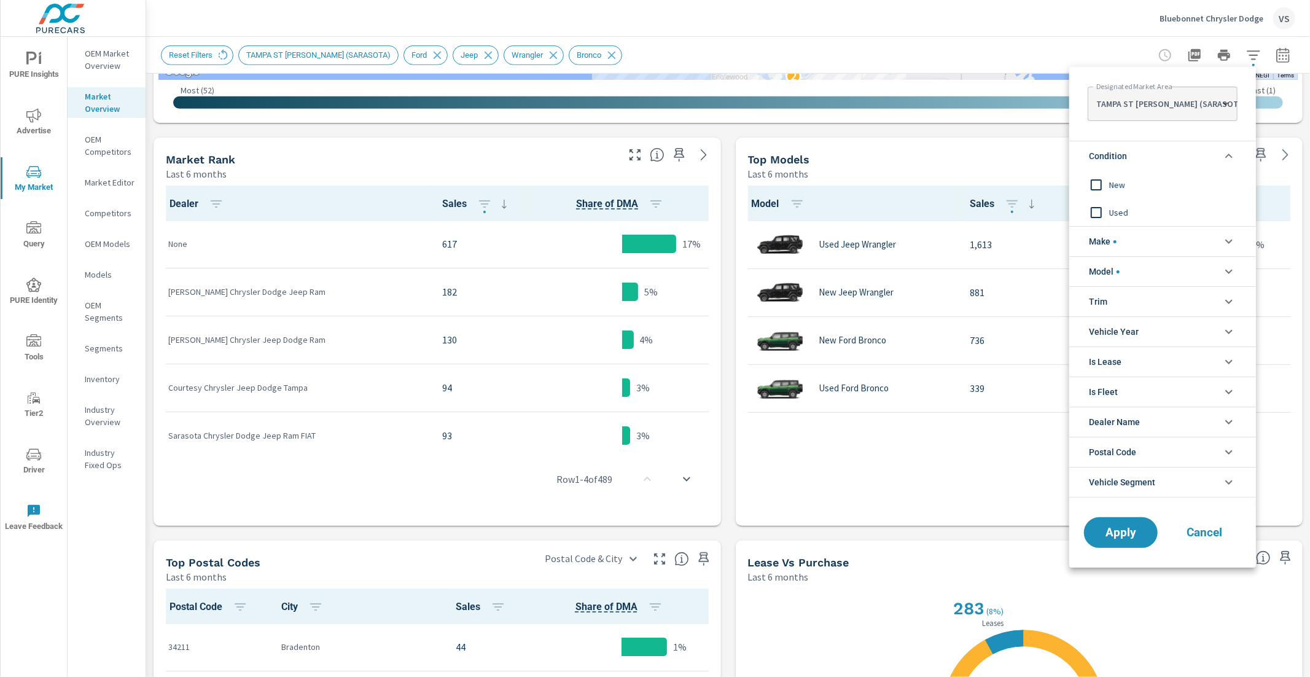
click at [1098, 185] on input "filter options" at bounding box center [1096, 185] width 26 height 26
click at [1102, 531] on span "Apply" at bounding box center [1121, 533] width 50 height 12
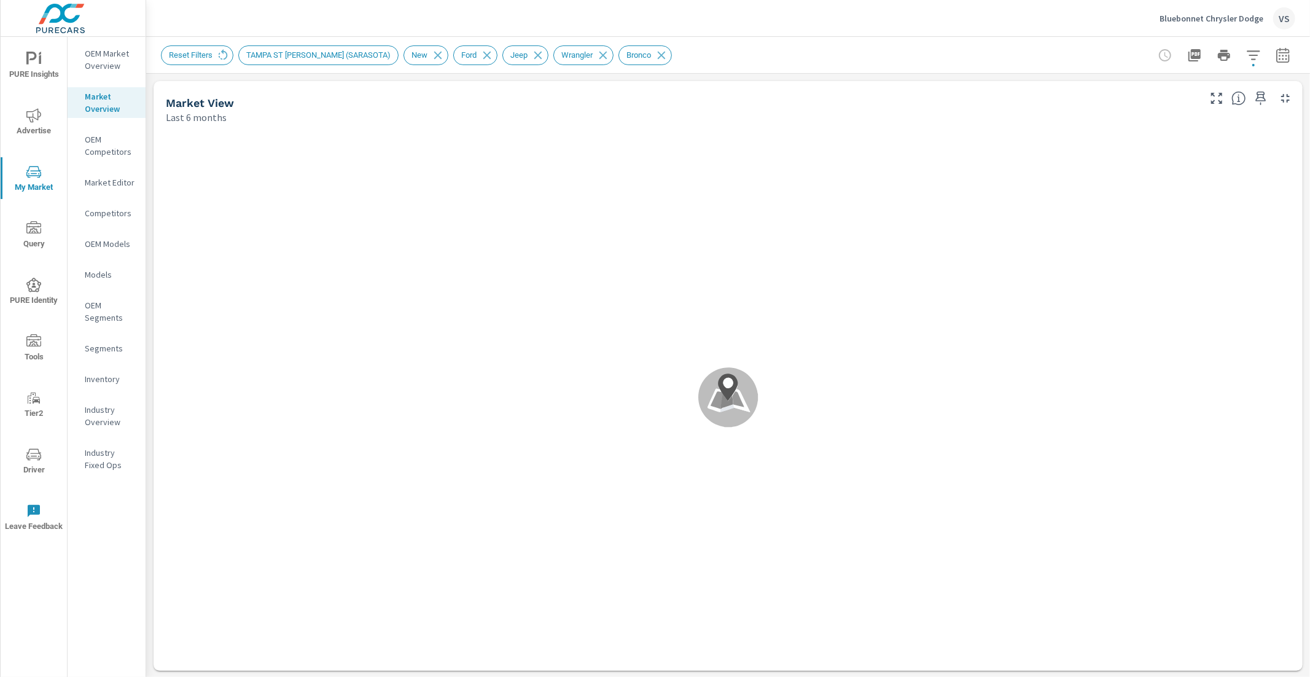
scroll to position [1, 0]
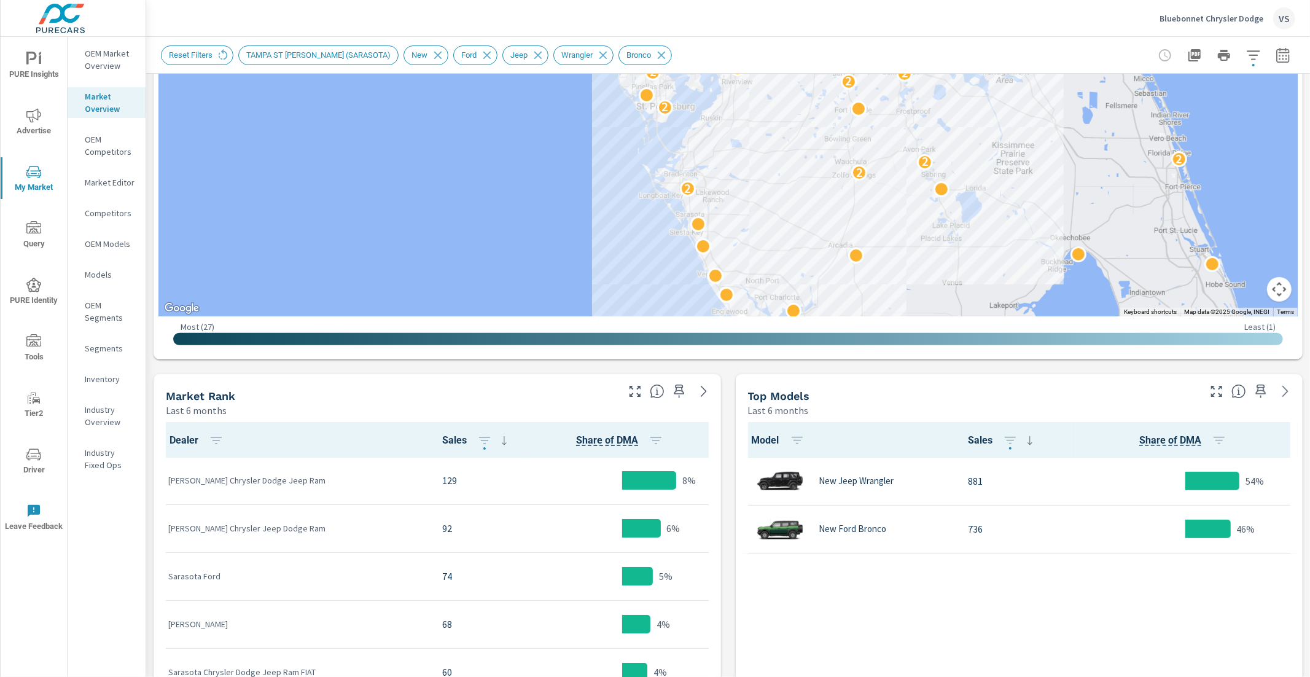
scroll to position [474, 0]
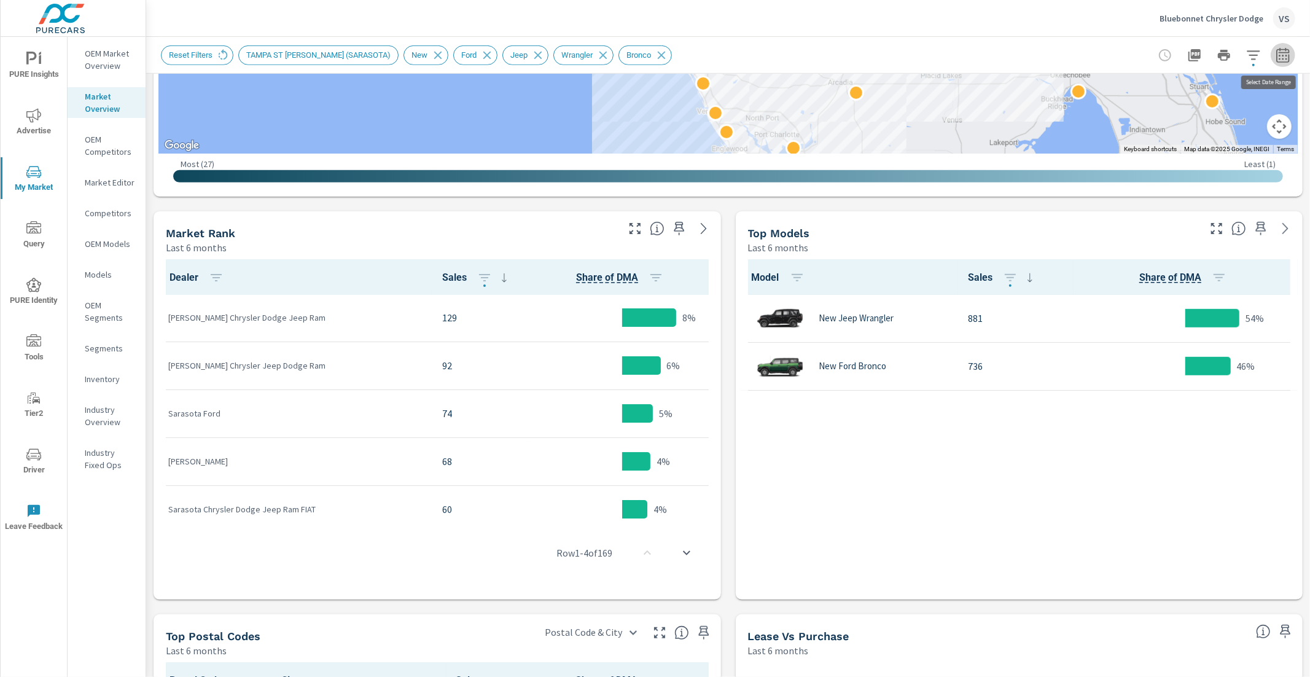
click at [1276, 53] on icon "button" at bounding box center [1282, 54] width 13 height 15
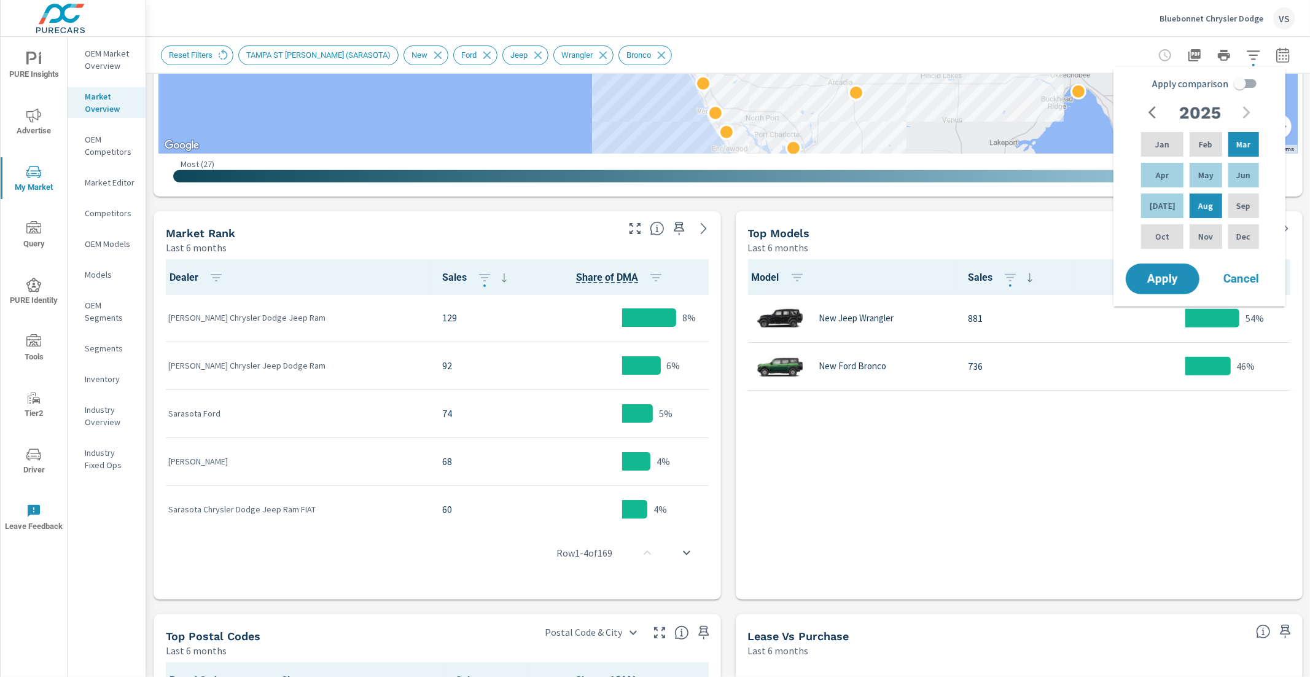
click at [1243, 88] on input "Apply comparison" at bounding box center [1240, 83] width 70 height 23
checkbox input "true"
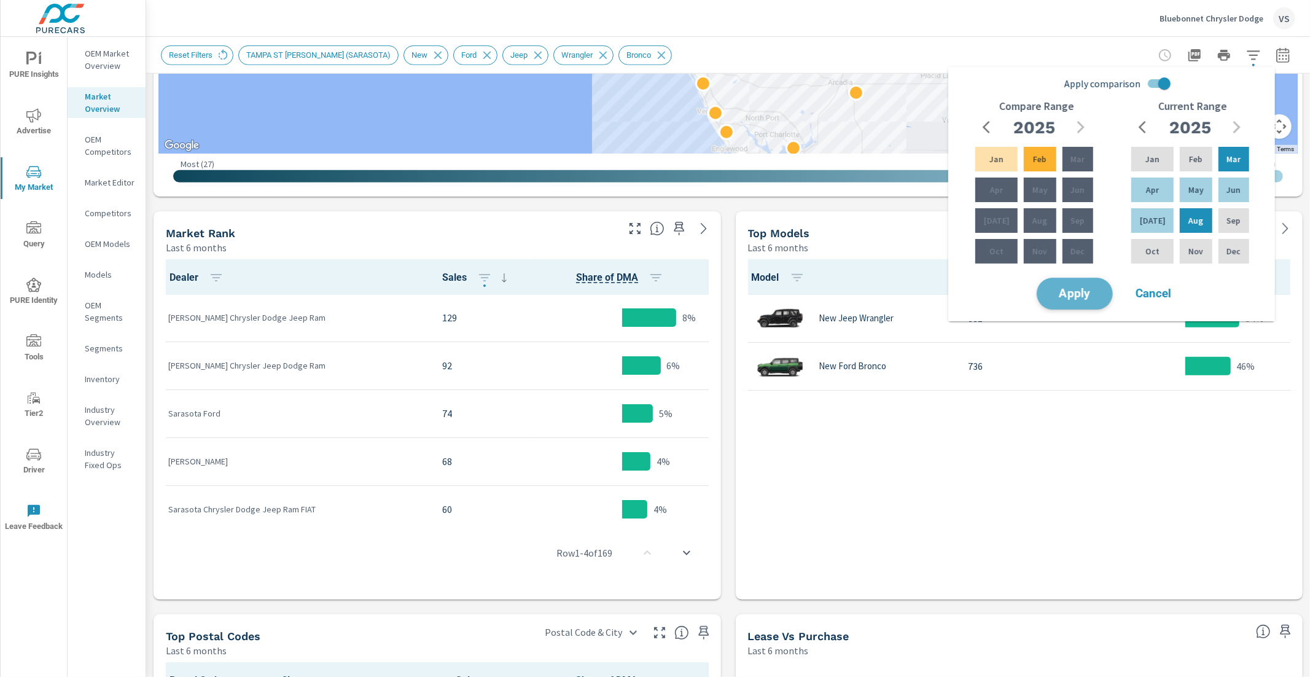
click at [1087, 283] on button "Apply" at bounding box center [1075, 294] width 76 height 32
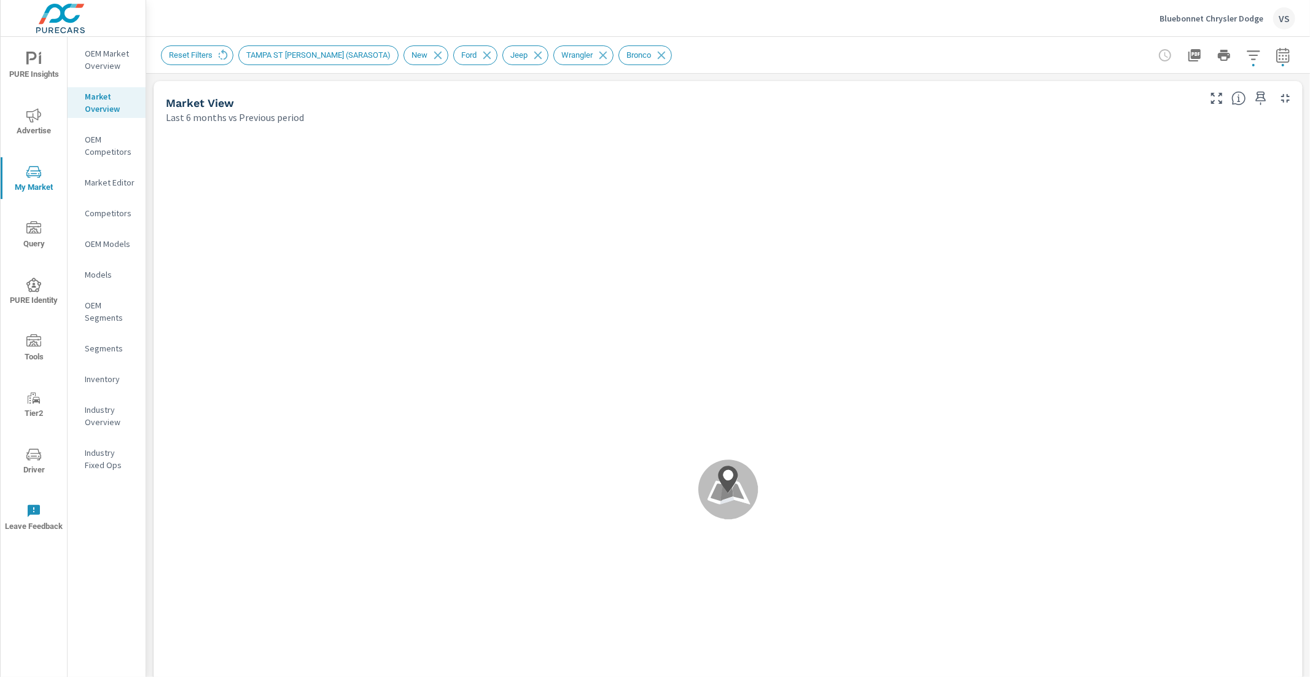
scroll to position [144, 0]
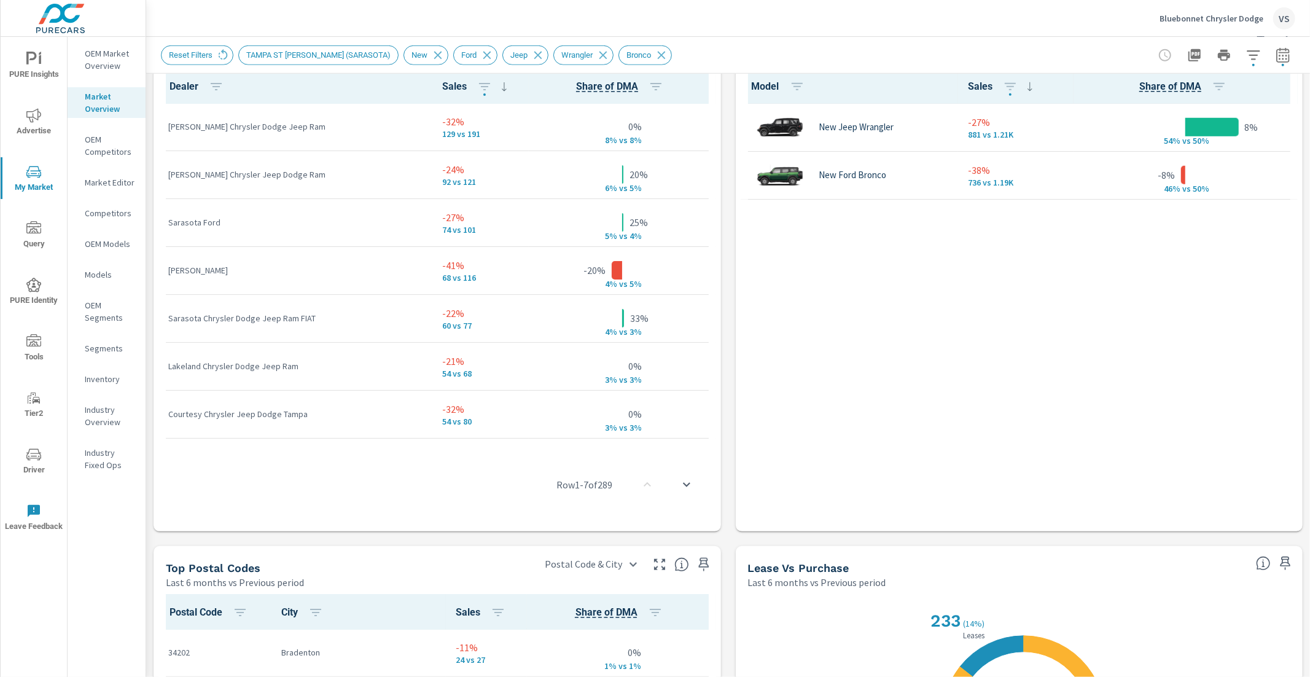
scroll to position [727, 0]
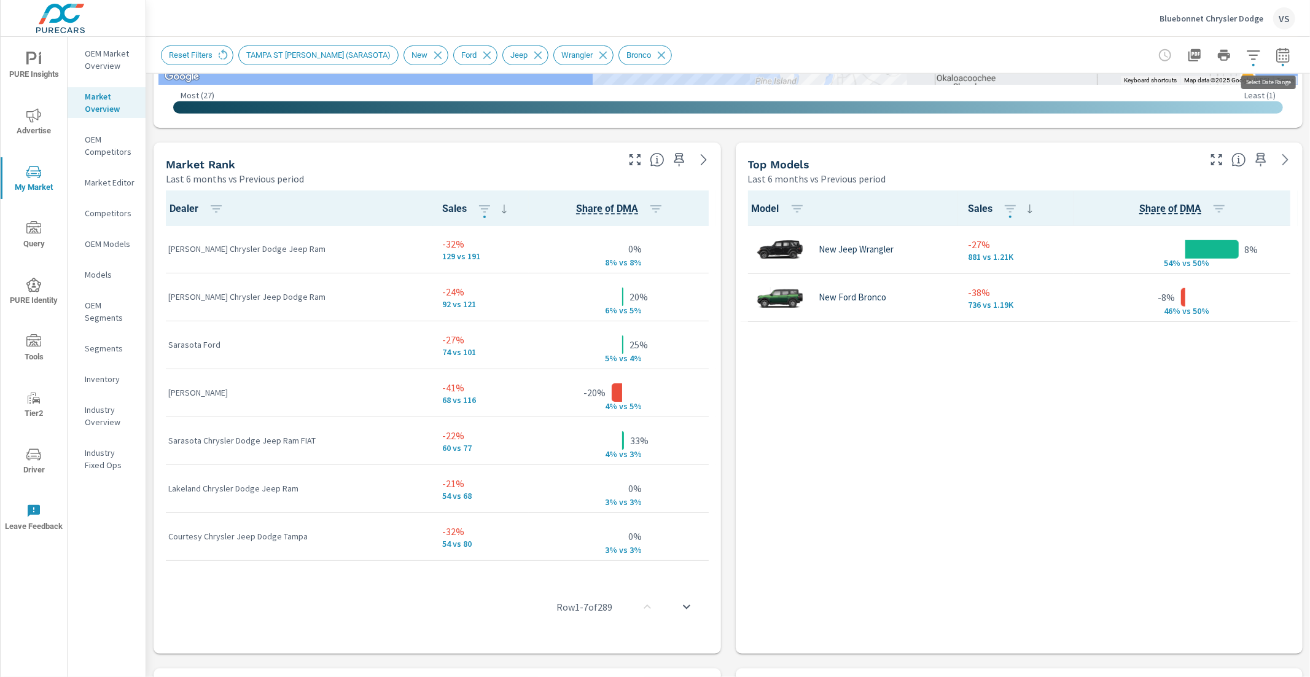
click at [1284, 55] on button "button" at bounding box center [1283, 55] width 25 height 25
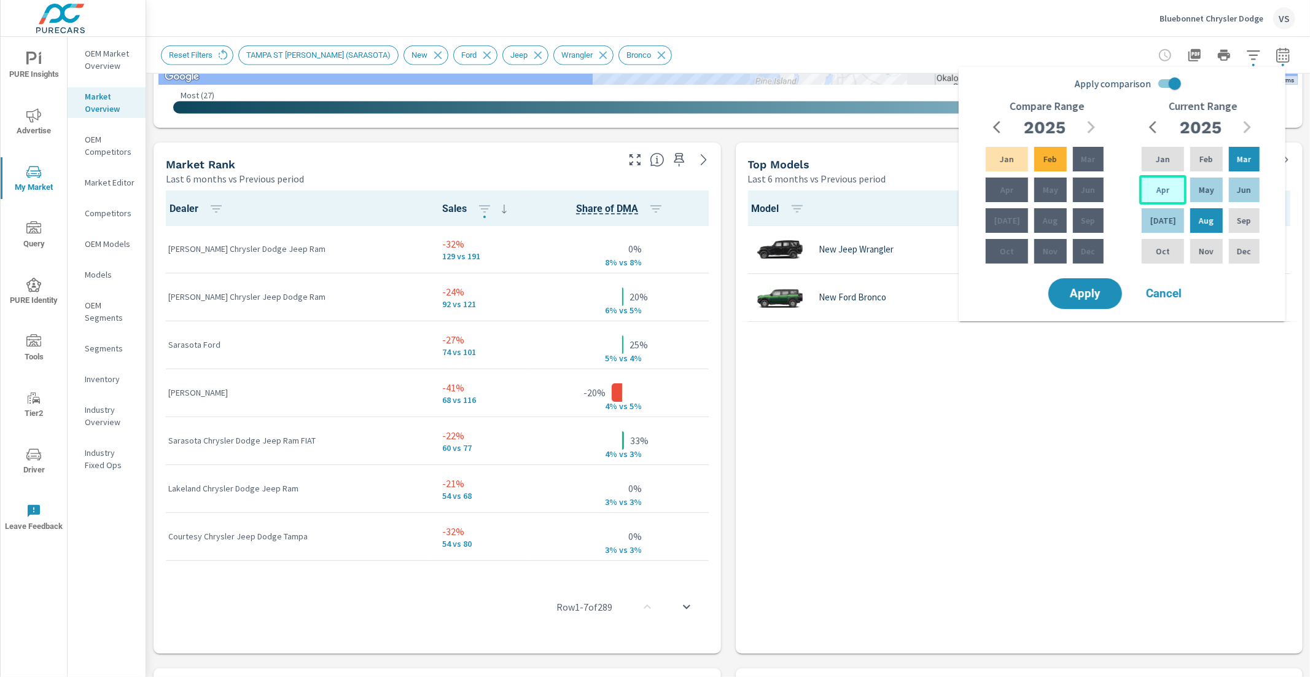
click at [1164, 192] on p "Apr" at bounding box center [1163, 190] width 13 height 12
click at [1258, 167] on div "Mar" at bounding box center [1245, 158] width 36 height 29
click at [1166, 212] on div "Jul" at bounding box center [1162, 220] width 47 height 29
click at [1240, 157] on p "Mar" at bounding box center [1244, 159] width 14 height 12
click at [1091, 292] on span "Apply" at bounding box center [1085, 294] width 50 height 12
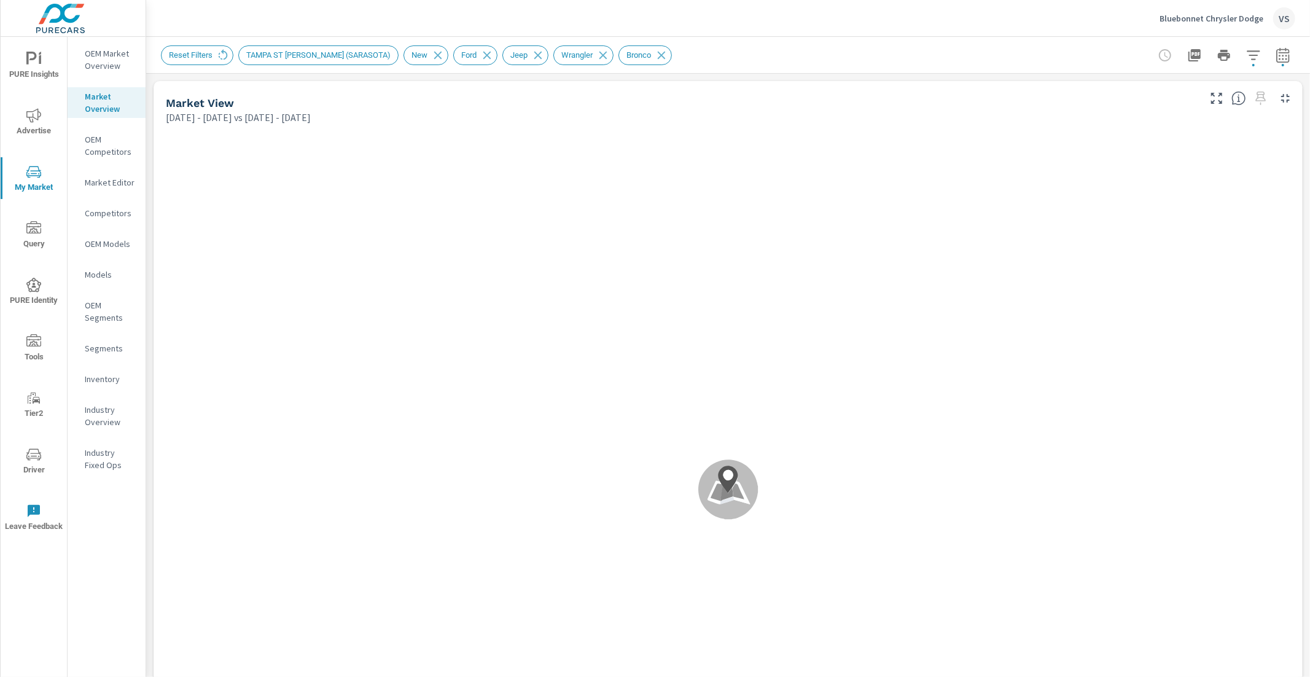
scroll to position [144, 0]
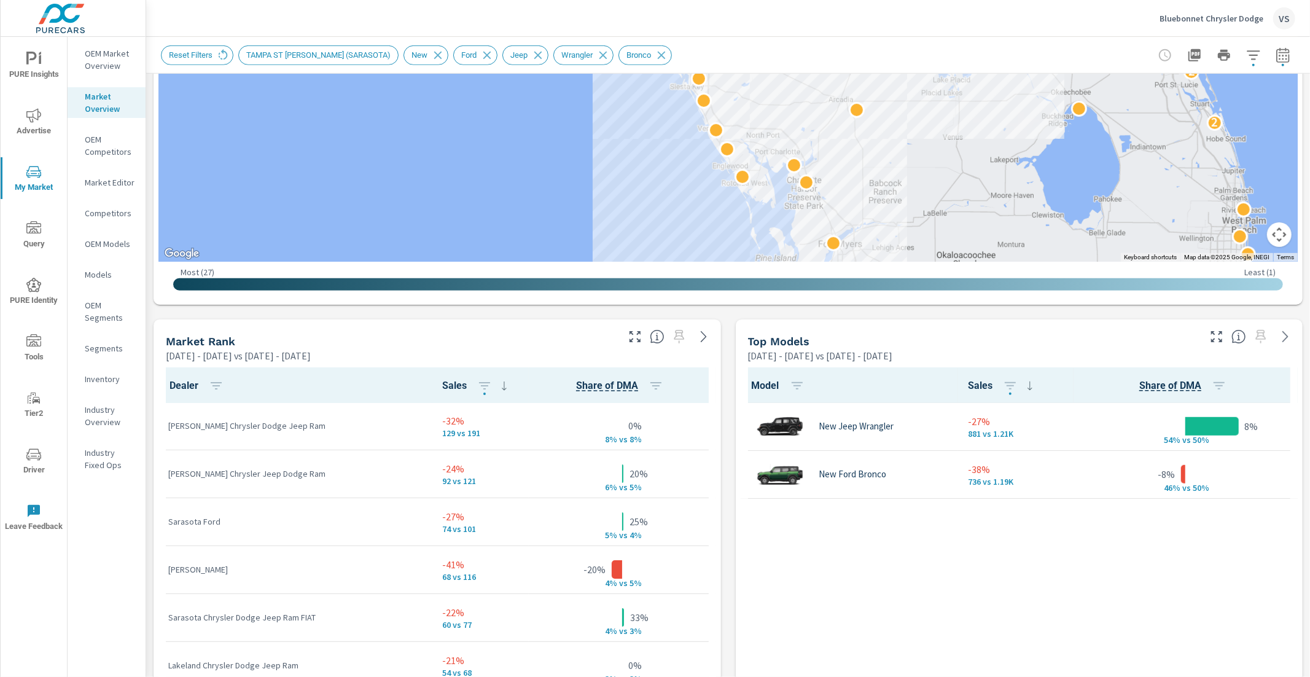
scroll to position [566, 0]
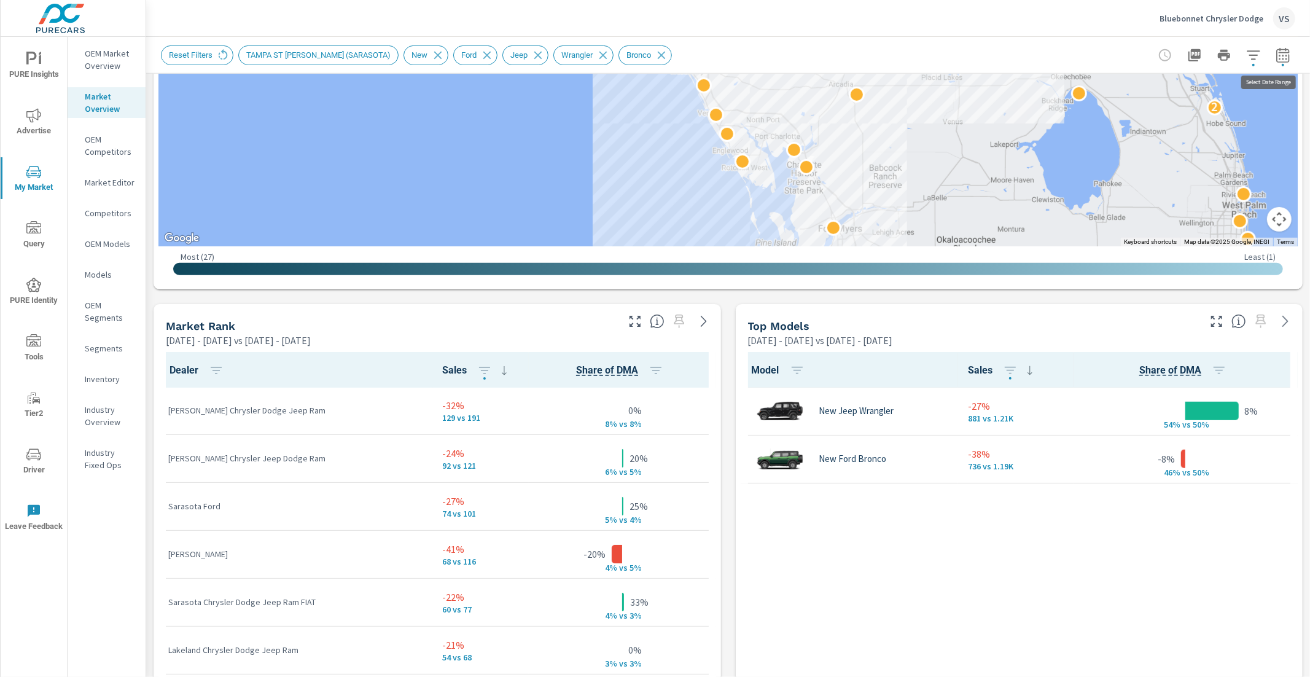
click at [1276, 49] on icon "button" at bounding box center [1283, 55] width 15 height 15
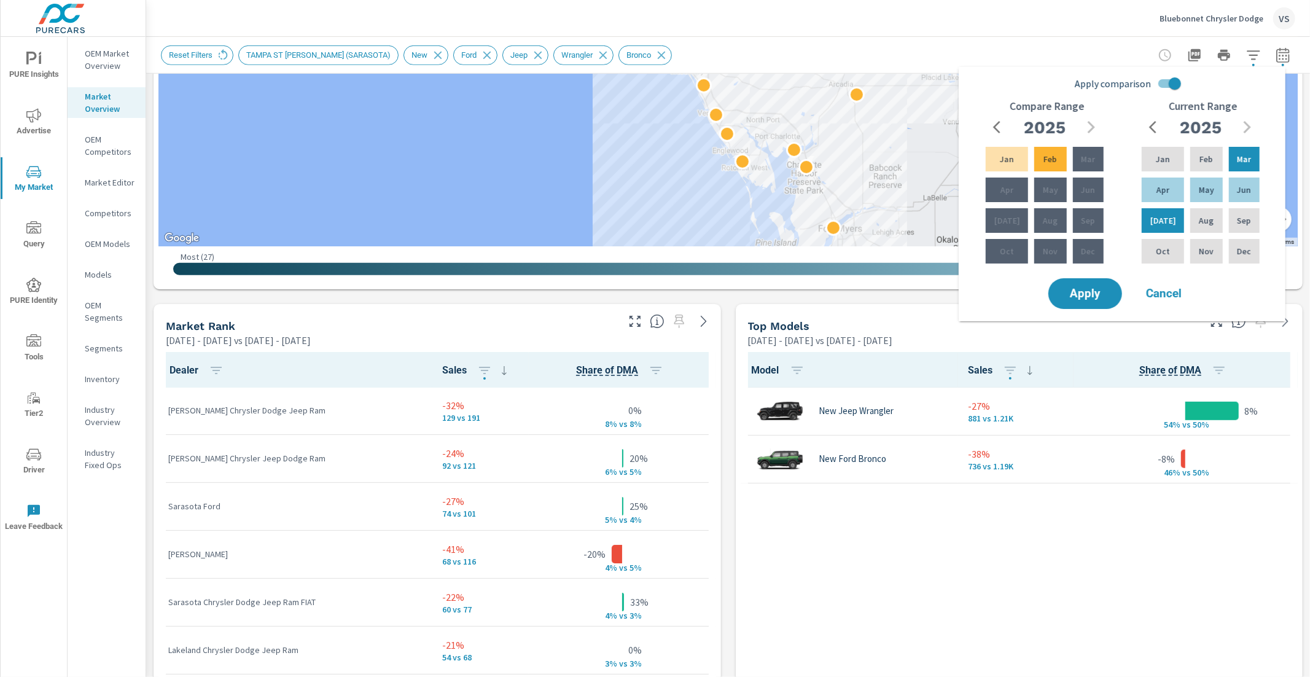
click at [1092, 42] on div "Reset Filters TAMPA ST PETE (SARASOTA) New Ford Jeep Wrangler Bronco" at bounding box center [728, 55] width 1134 height 36
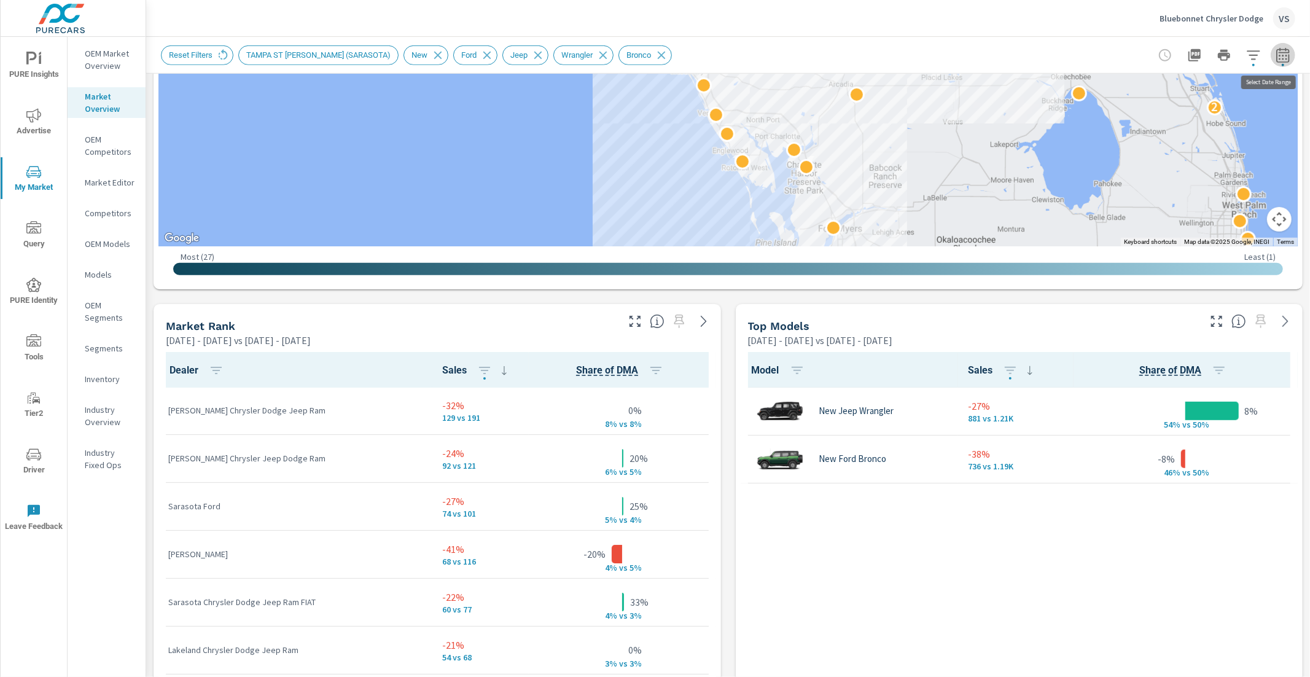
click at [1271, 63] on button "button" at bounding box center [1283, 55] width 25 height 25
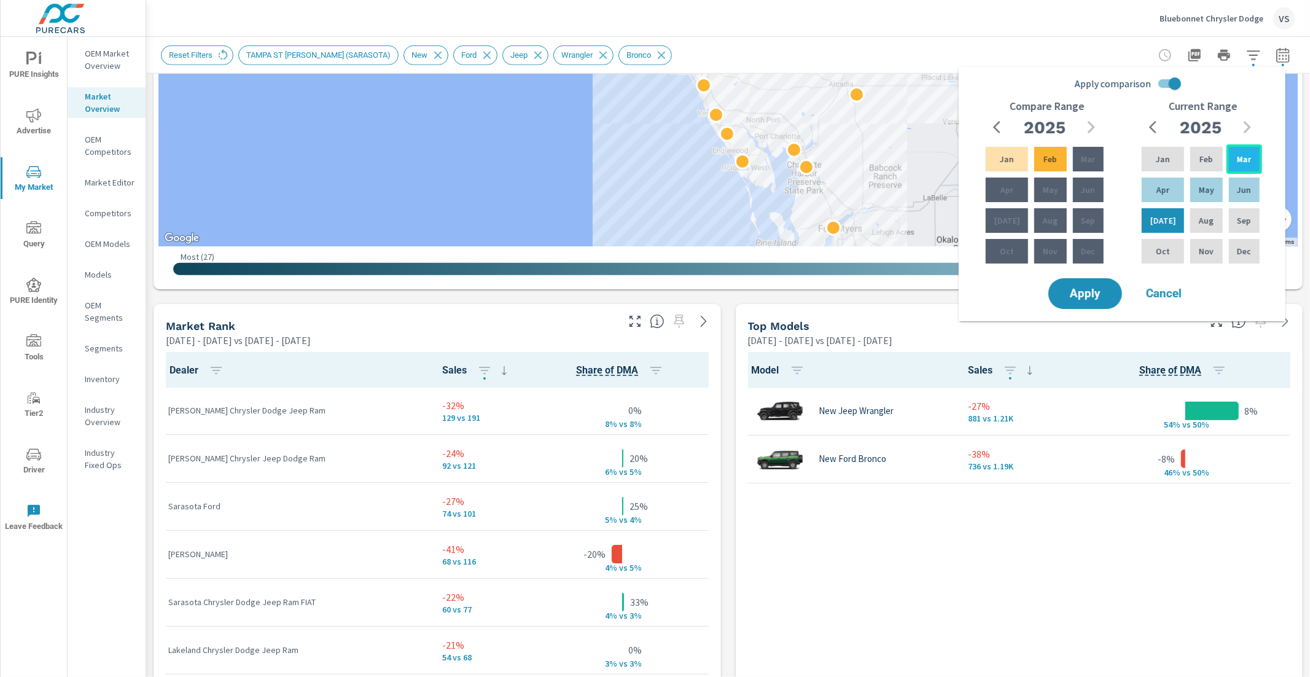
click at [1237, 154] on p "Mar" at bounding box center [1244, 159] width 14 height 12
click at [1236, 178] on div "Jun" at bounding box center [1245, 189] width 36 height 29
click at [1096, 292] on span "Apply" at bounding box center [1085, 294] width 50 height 12
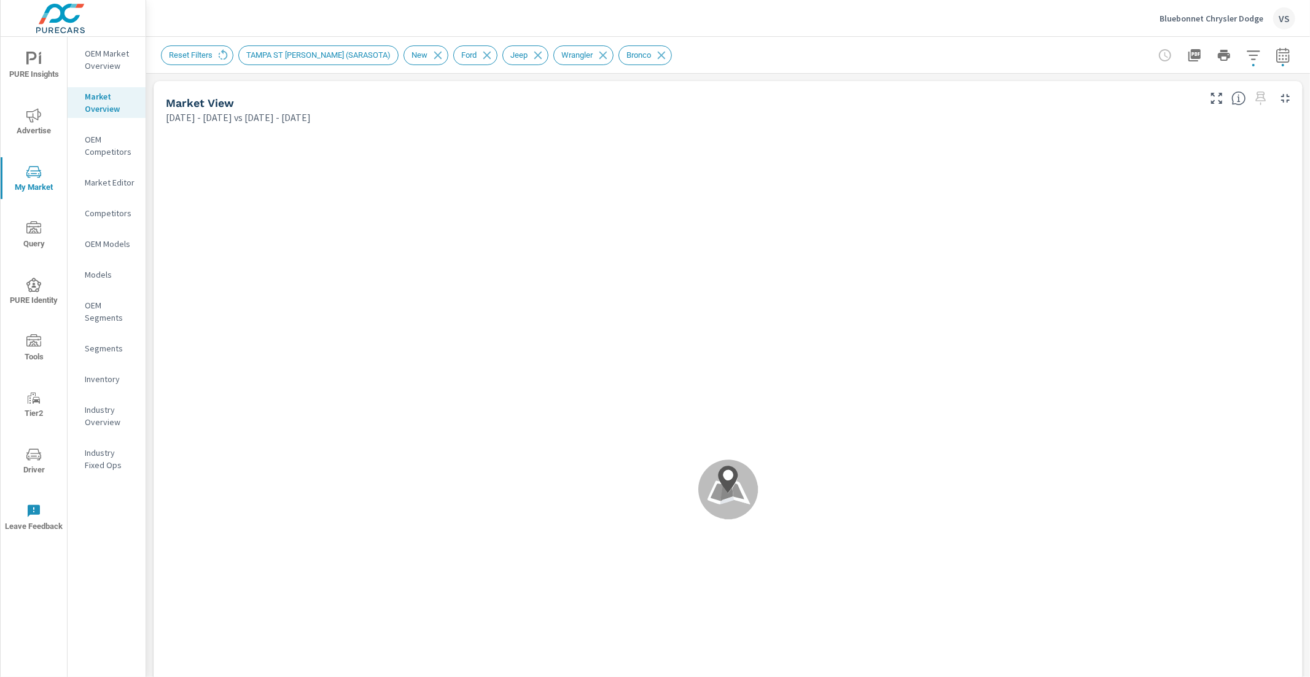
scroll to position [144, 0]
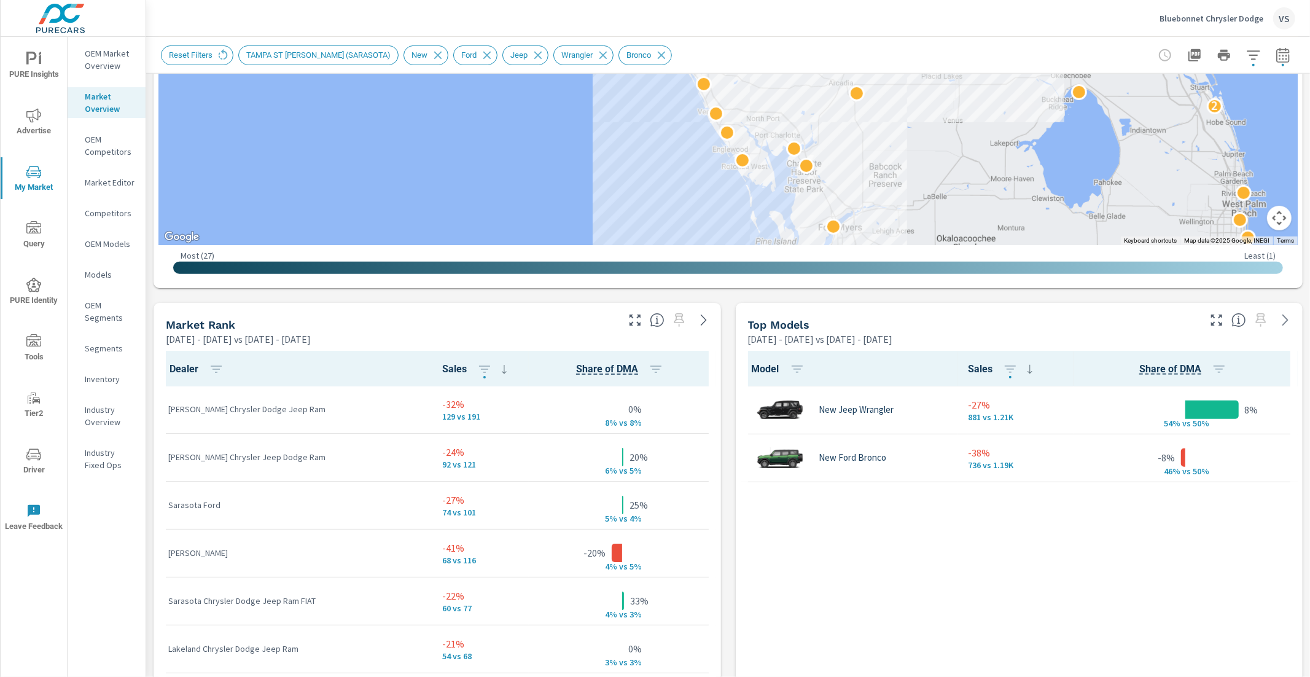
scroll to position [577, 0]
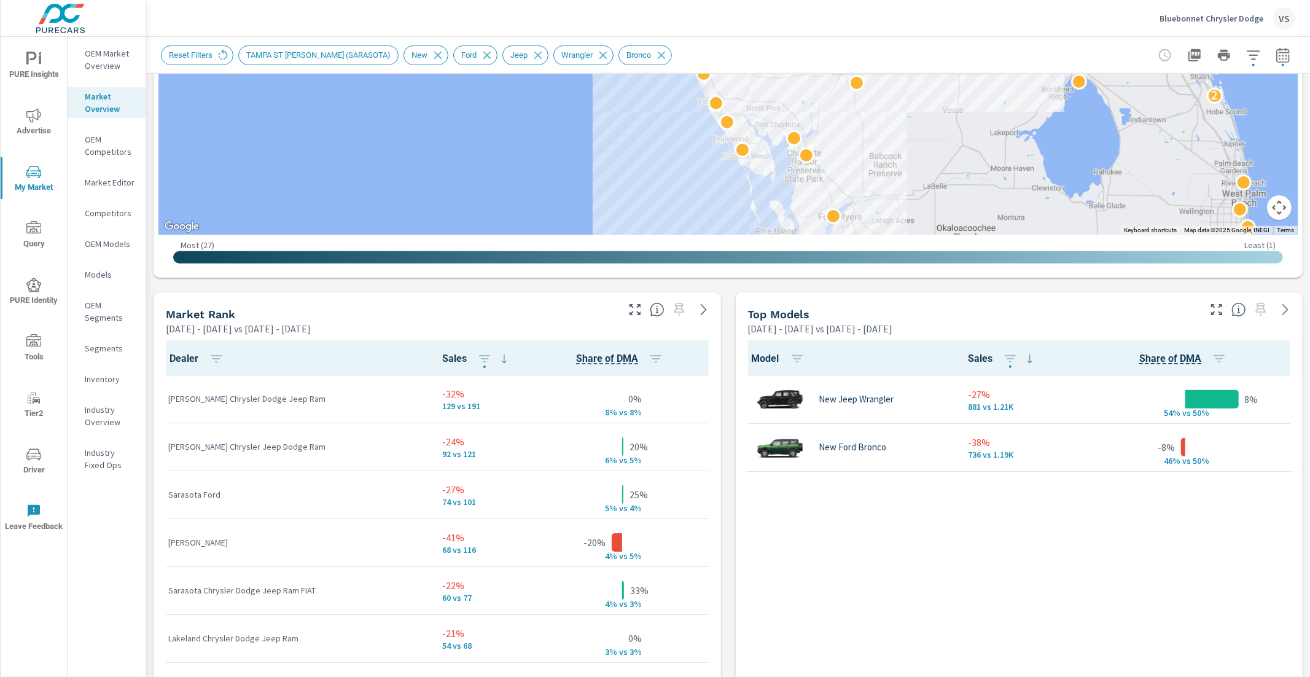
click at [1281, 58] on button "button" at bounding box center [1283, 55] width 25 height 25
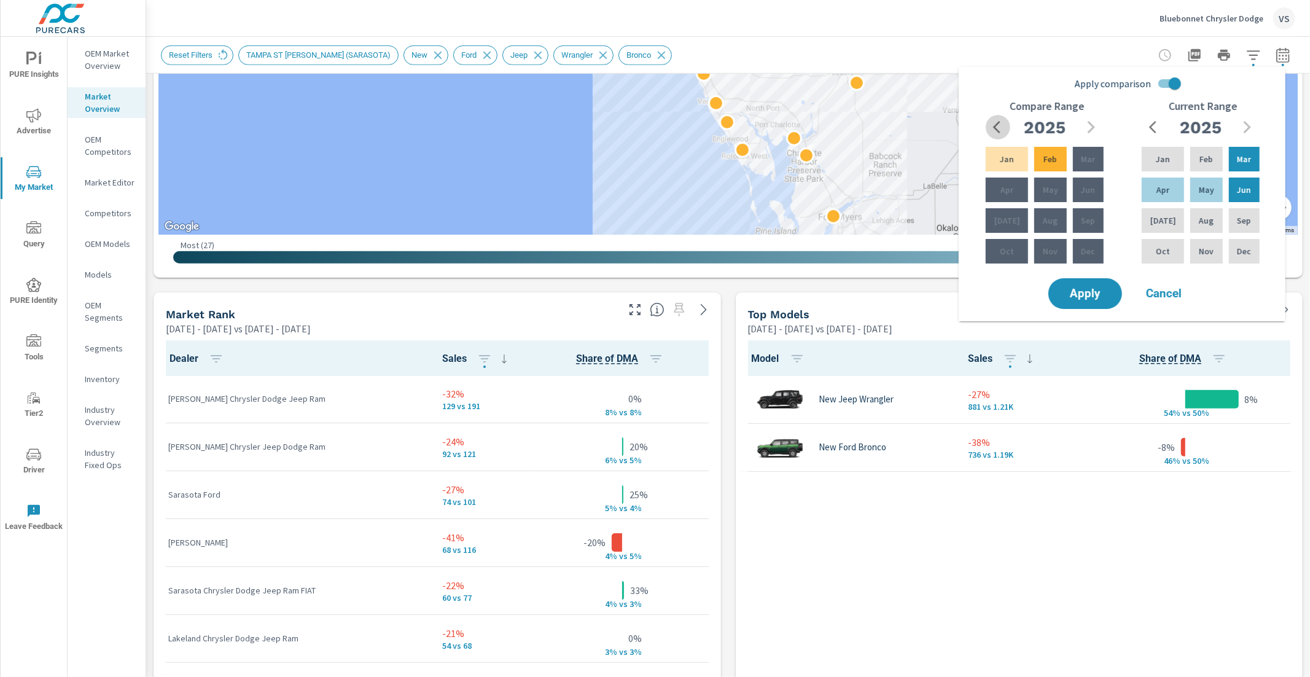
click at [1004, 128] on icon "button" at bounding box center [1000, 127] width 15 height 15
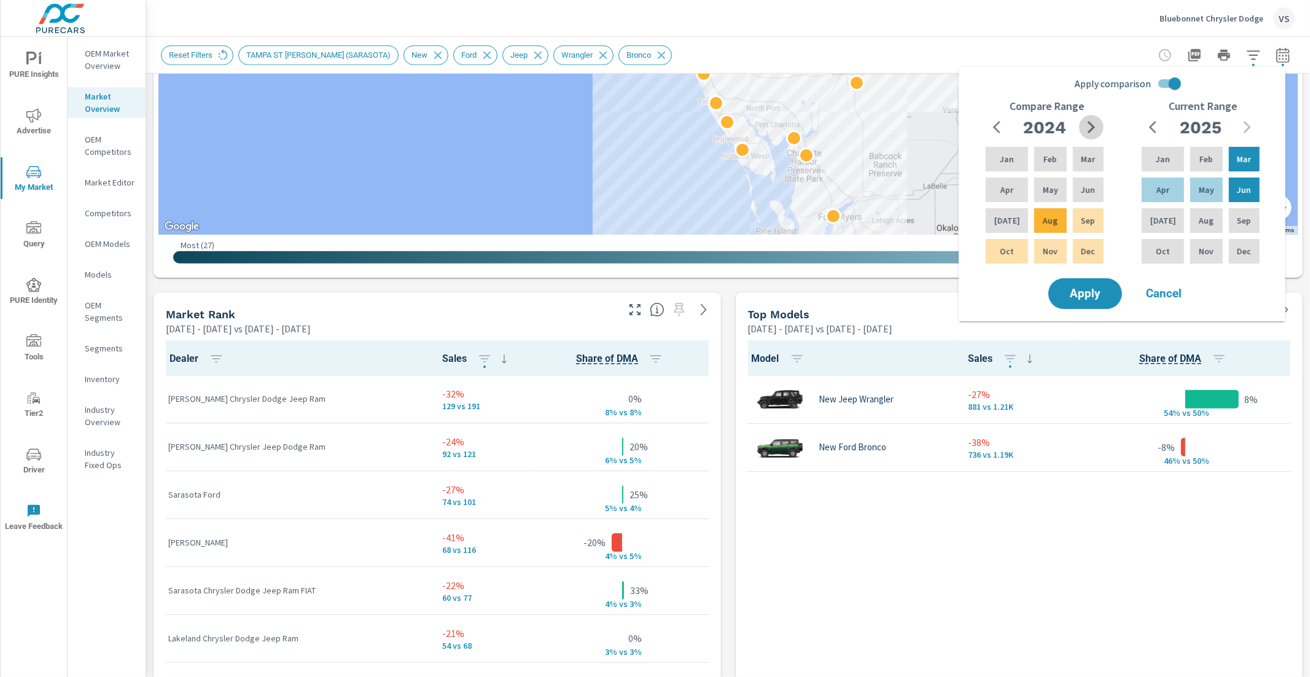
click at [1087, 130] on icon "button" at bounding box center [1091, 127] width 15 height 15
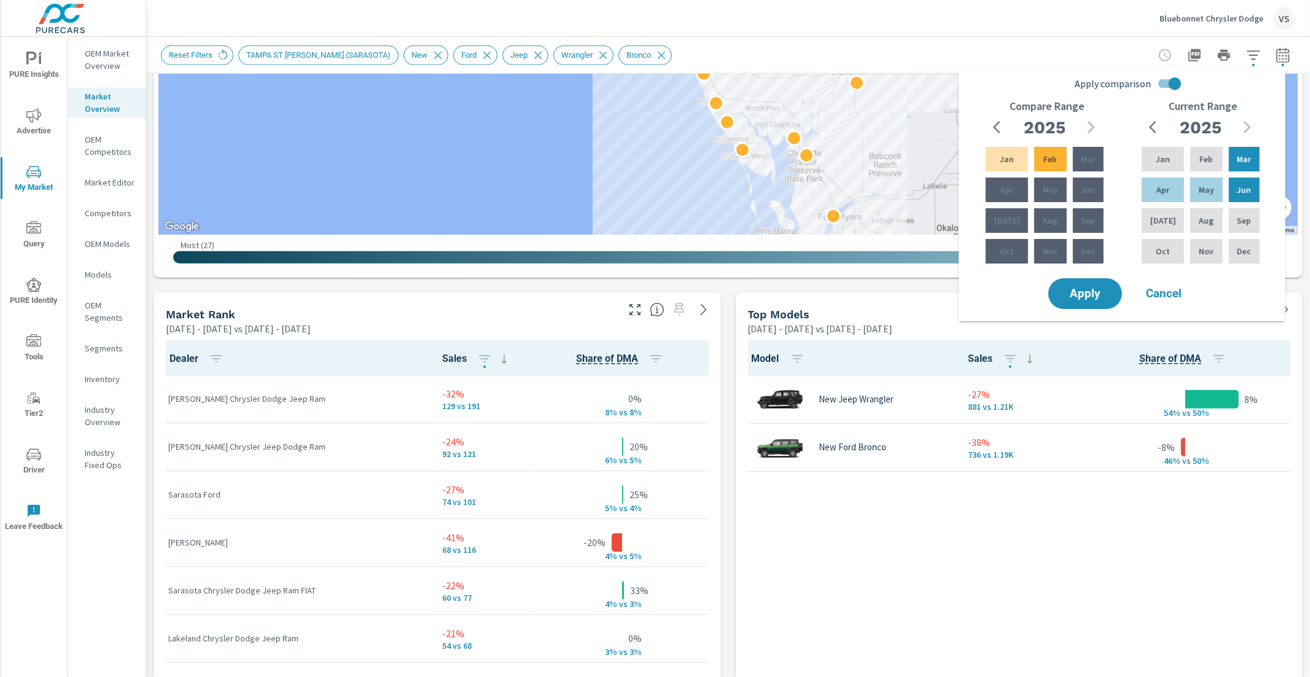
click at [999, 123] on icon "button" at bounding box center [1000, 127] width 15 height 15
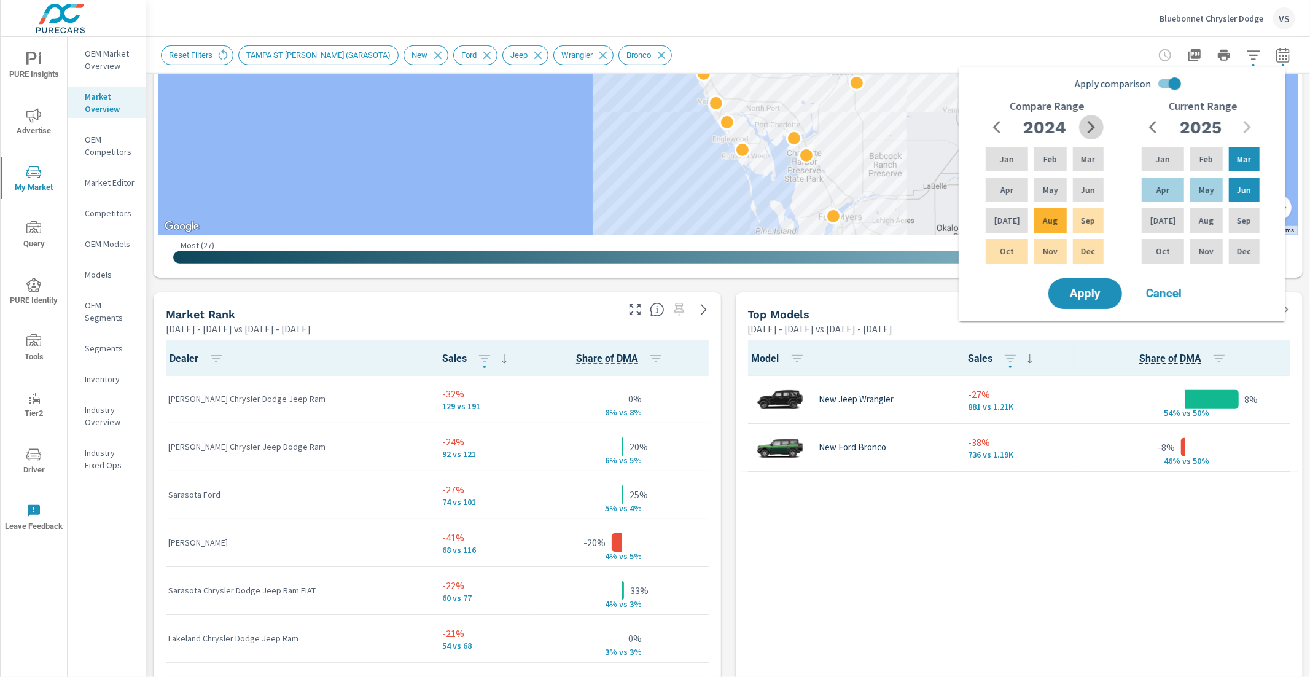
click at [1093, 121] on icon "button" at bounding box center [1091, 127] width 15 height 15
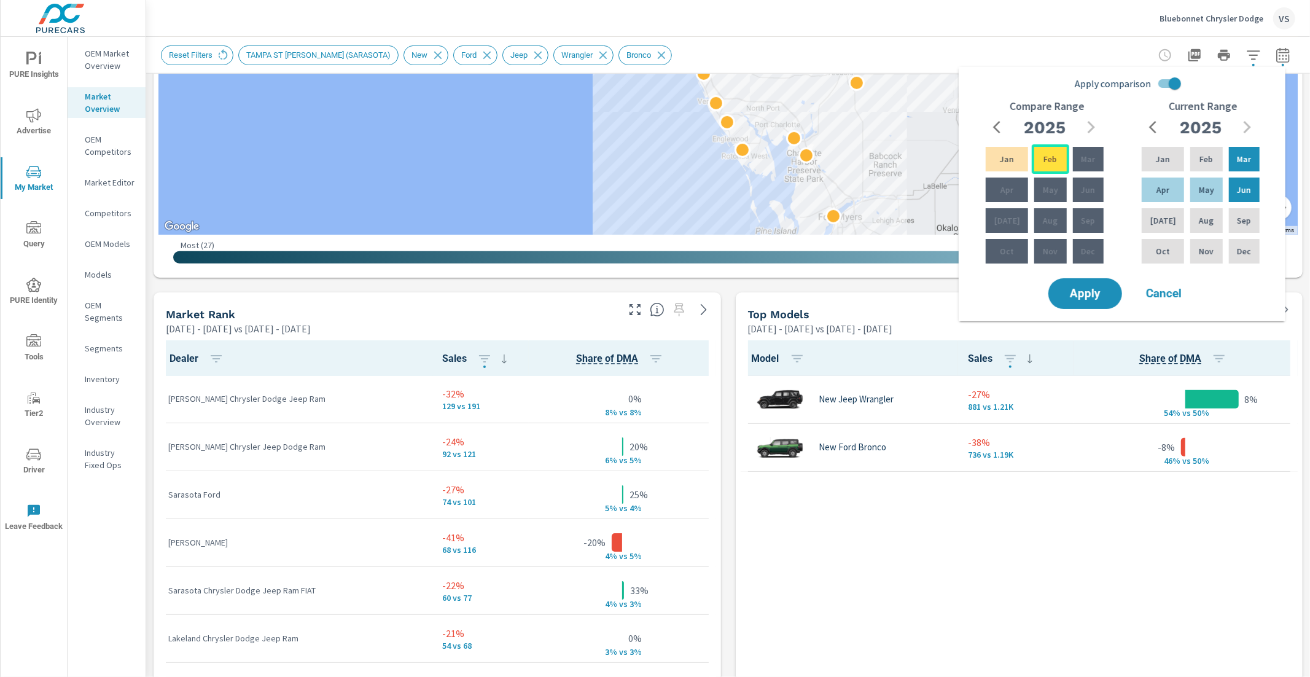
click at [1032, 158] on div "Feb" at bounding box center [1050, 158] width 37 height 29
click at [996, 123] on icon "button" at bounding box center [1000, 127] width 15 height 15
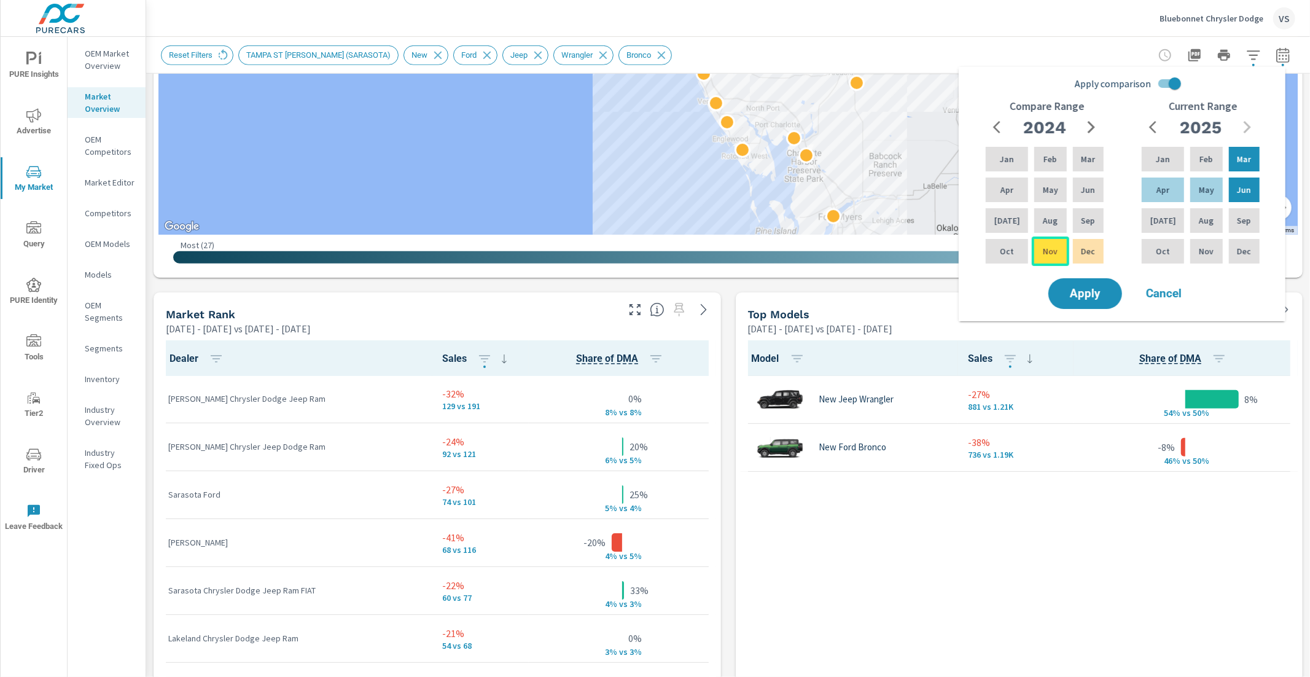
click at [1047, 249] on p "Nov" at bounding box center [1050, 251] width 15 height 12
click at [1169, 93] on input "Apply comparison" at bounding box center [1175, 83] width 70 height 23
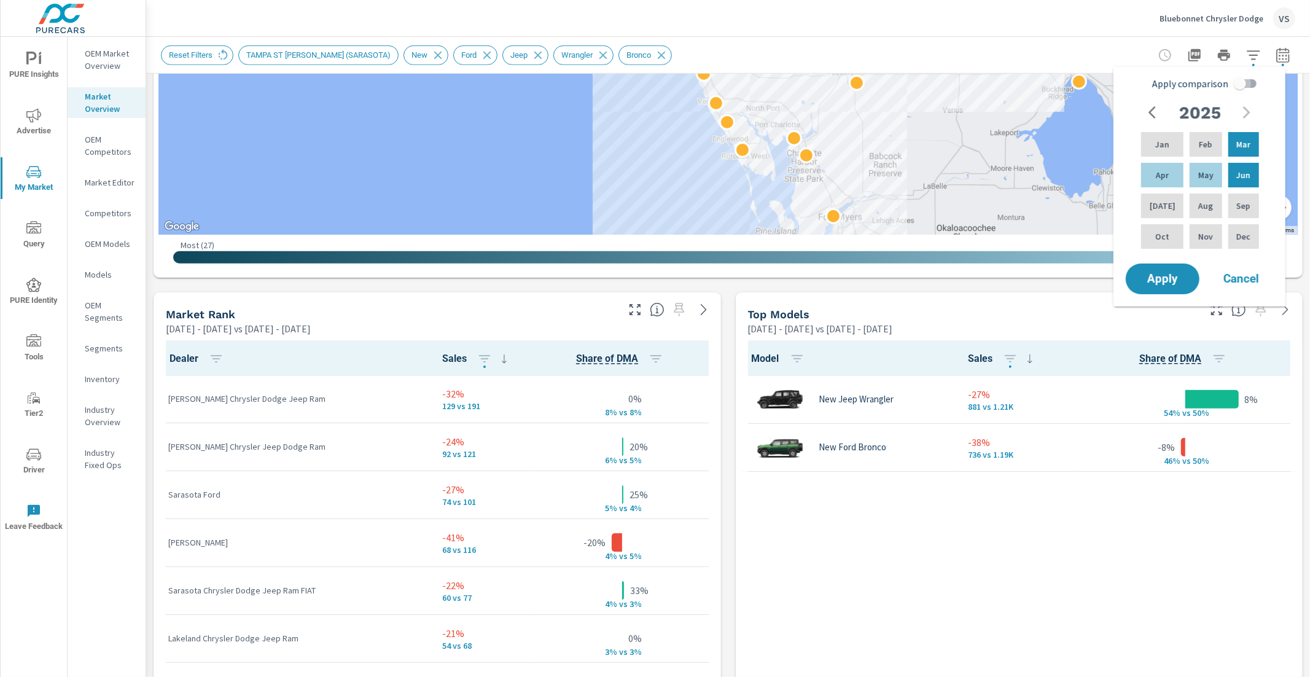
click at [1239, 90] on input "Apply comparison" at bounding box center [1240, 83] width 70 height 23
checkbox input "true"
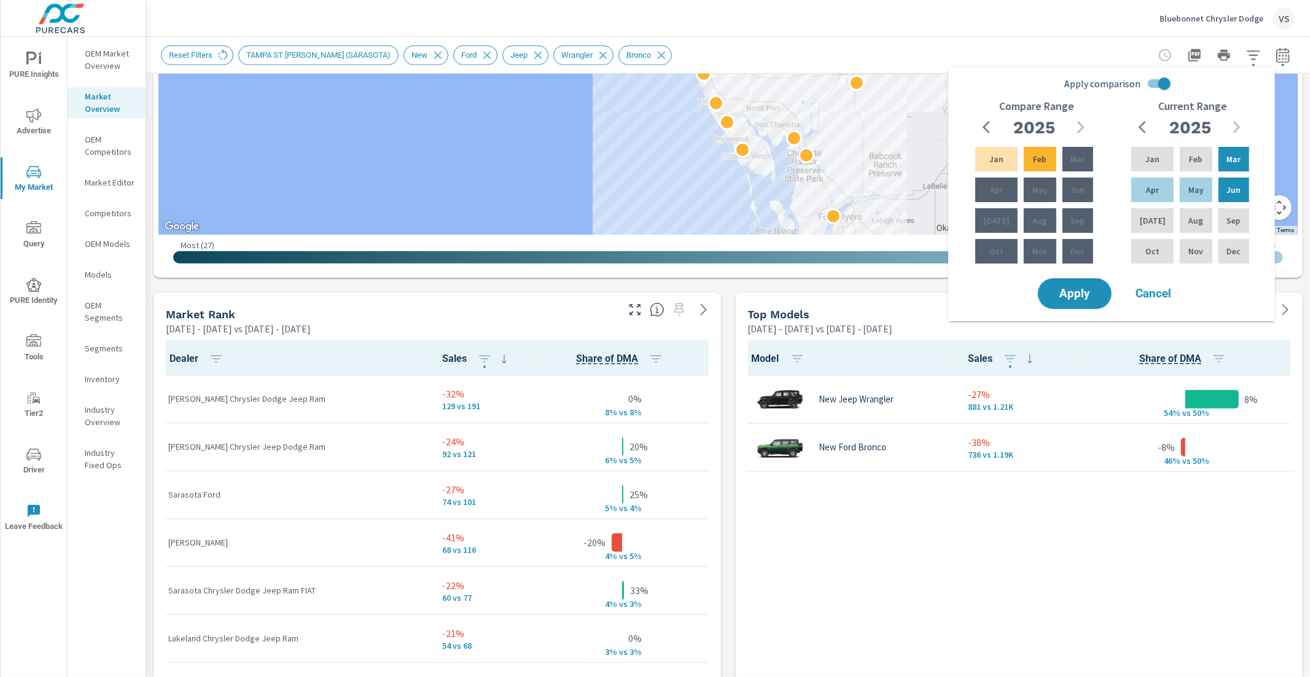
click at [996, 127] on icon "button" at bounding box center [990, 127] width 15 height 15
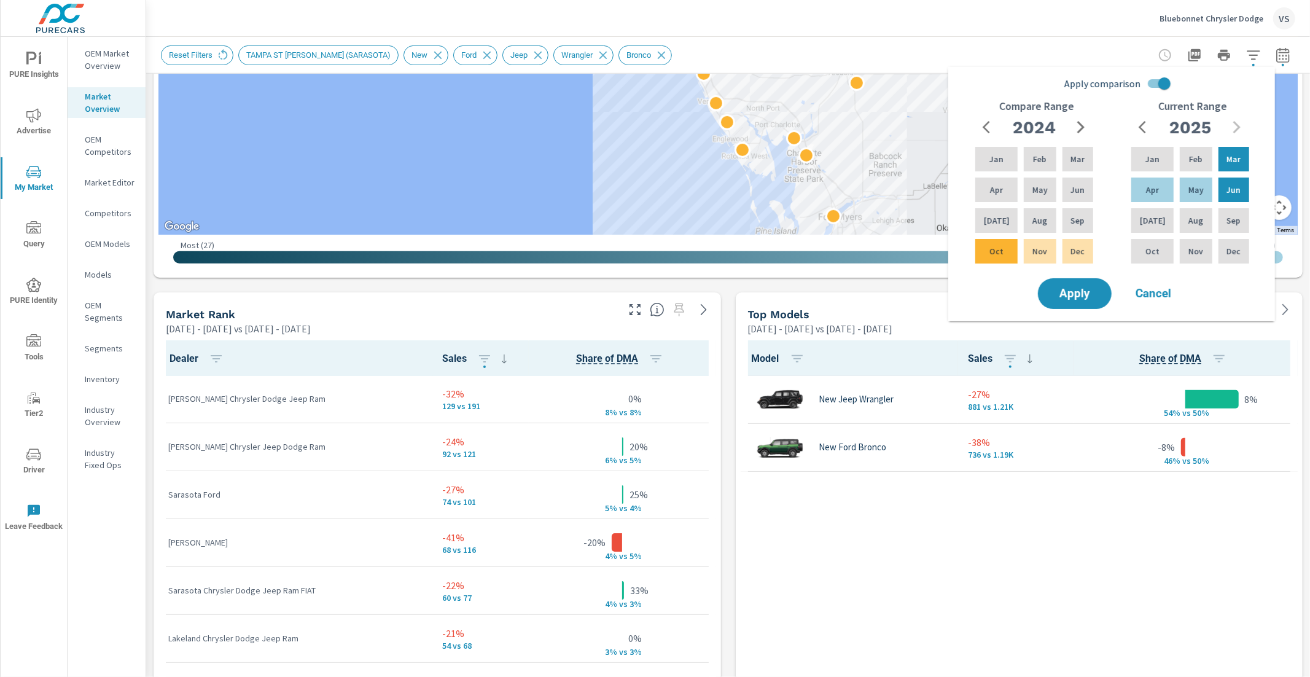
click at [1080, 130] on icon "button" at bounding box center [1080, 127] width 7 height 12
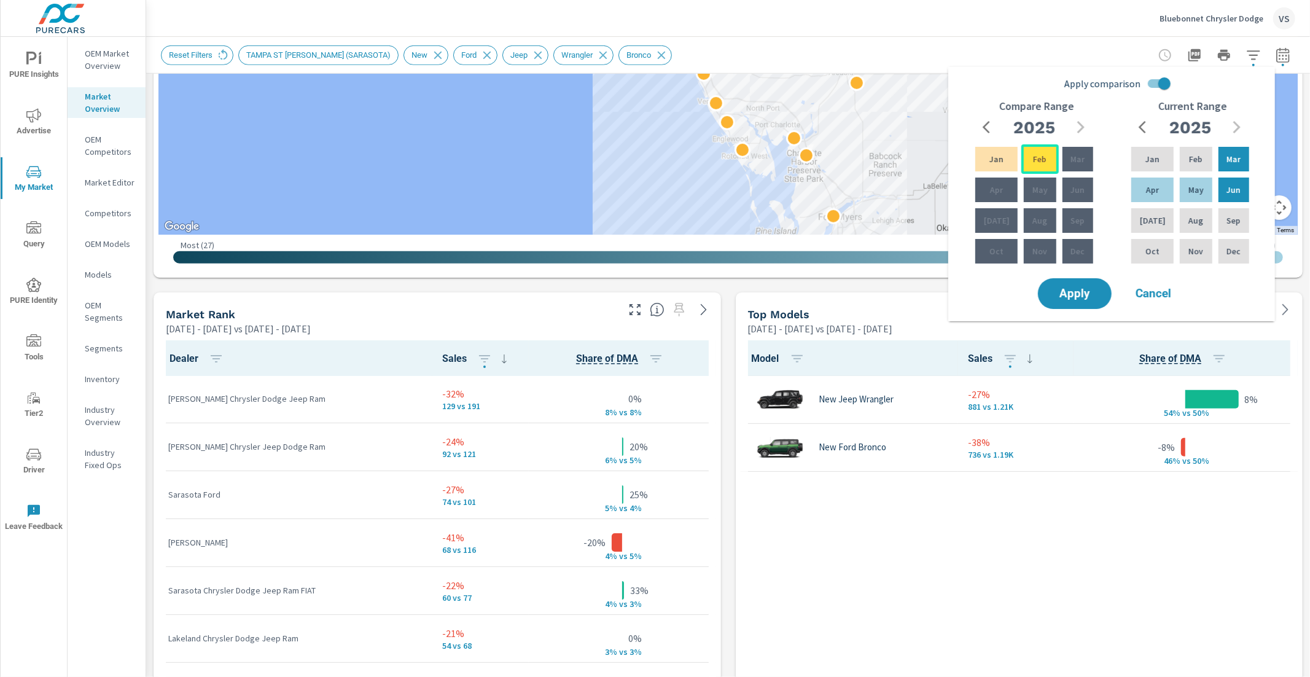
click at [1033, 165] on p "Feb" at bounding box center [1040, 159] width 14 height 12
click at [992, 125] on icon "button" at bounding box center [990, 127] width 15 height 15
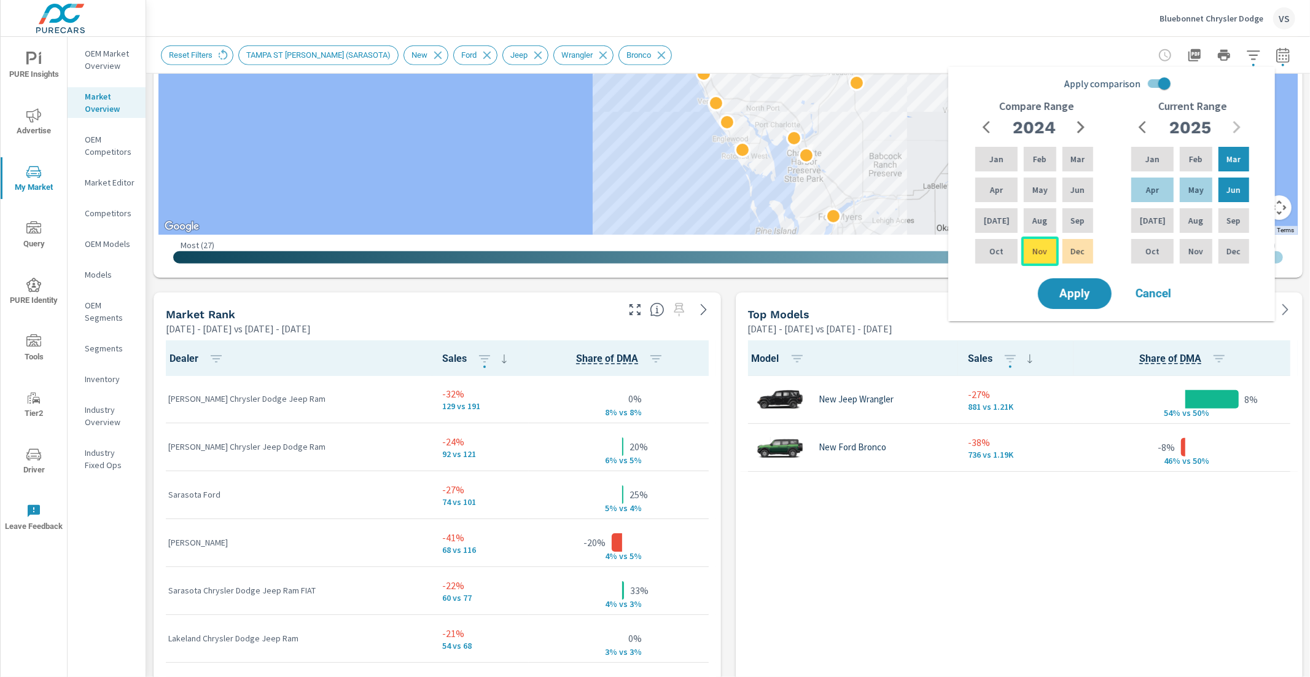
click at [1023, 260] on div "Nov" at bounding box center [1039, 250] width 37 height 29
click at [1082, 300] on button "Apply" at bounding box center [1075, 294] width 76 height 32
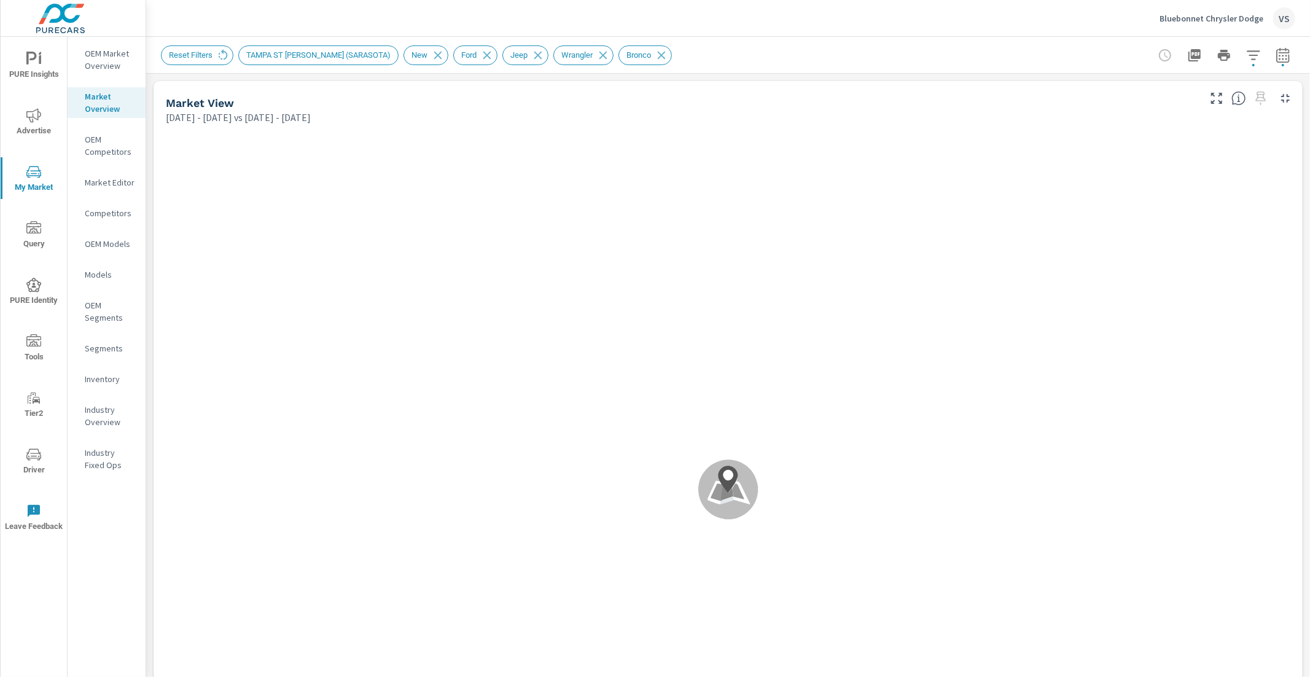
scroll to position [144, 0]
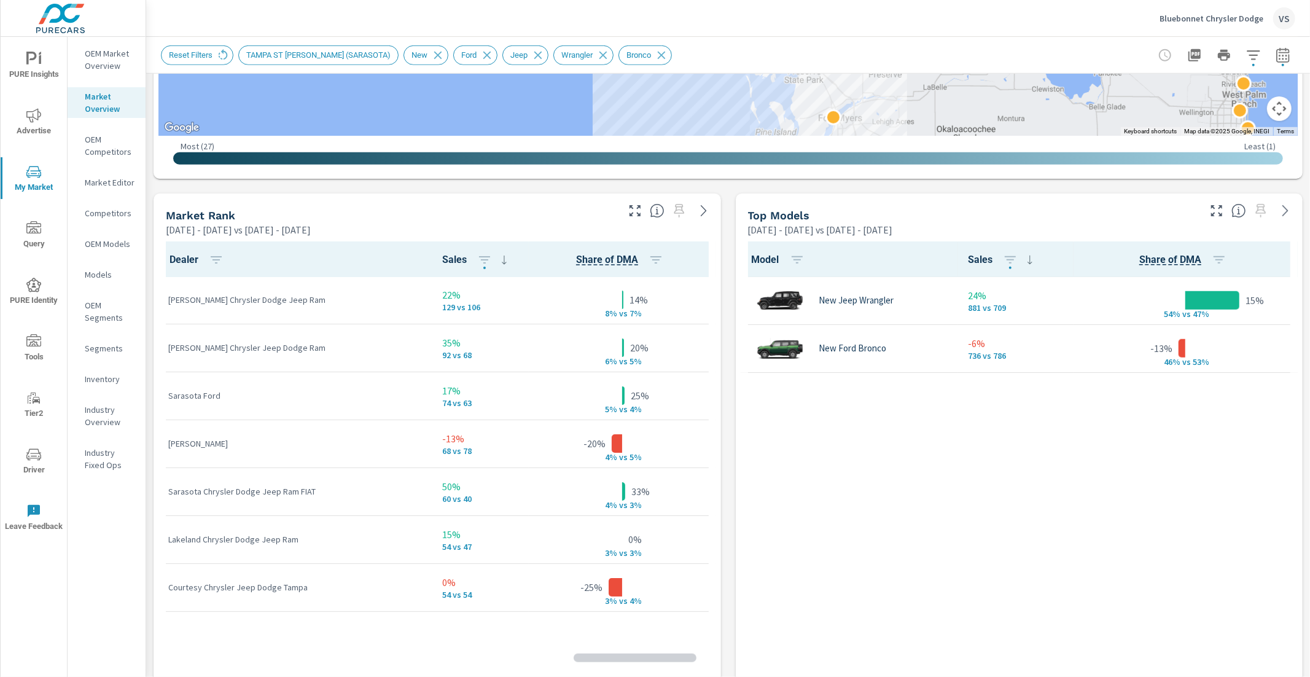
scroll to position [144, 0]
